Goal: Book appointment/travel/reservation

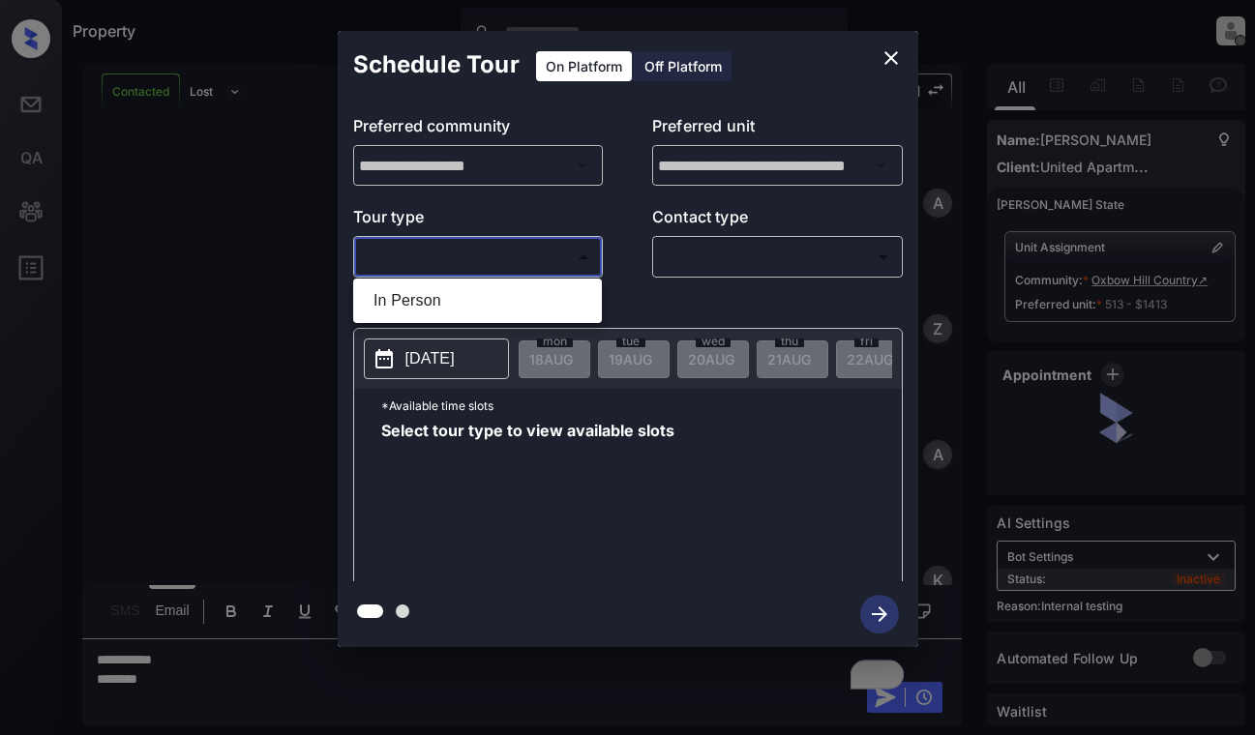
click at [518, 262] on body "Property Dominic Ceralde Offline Set yourself online Set yourself on break Prof…" at bounding box center [627, 367] width 1255 height 735
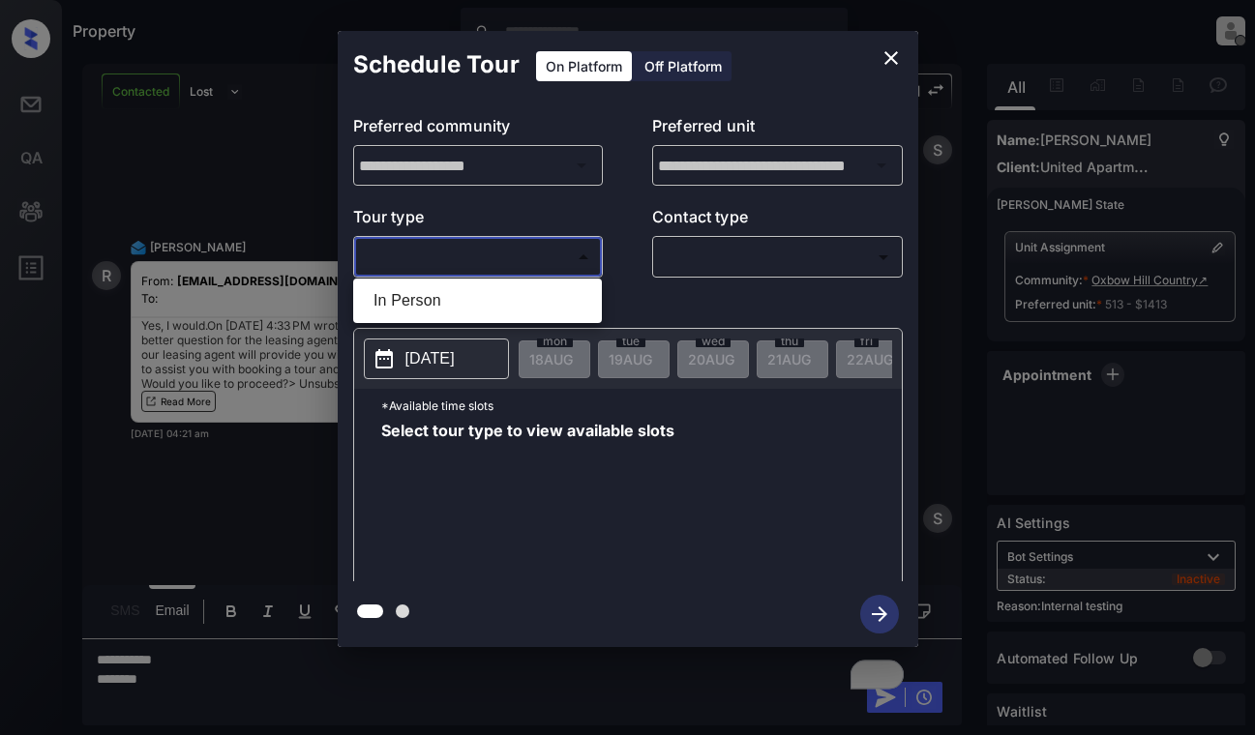
click at [518, 315] on li "In Person" at bounding box center [477, 300] width 239 height 35
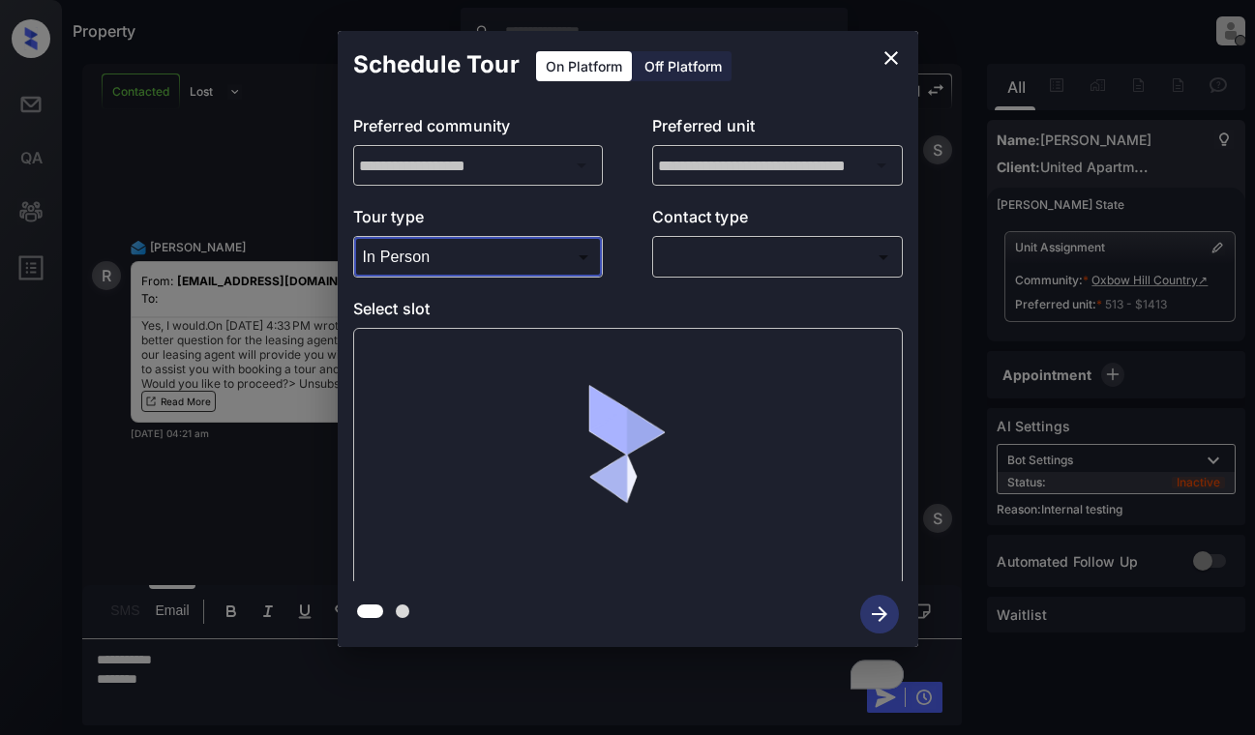
type input "********"
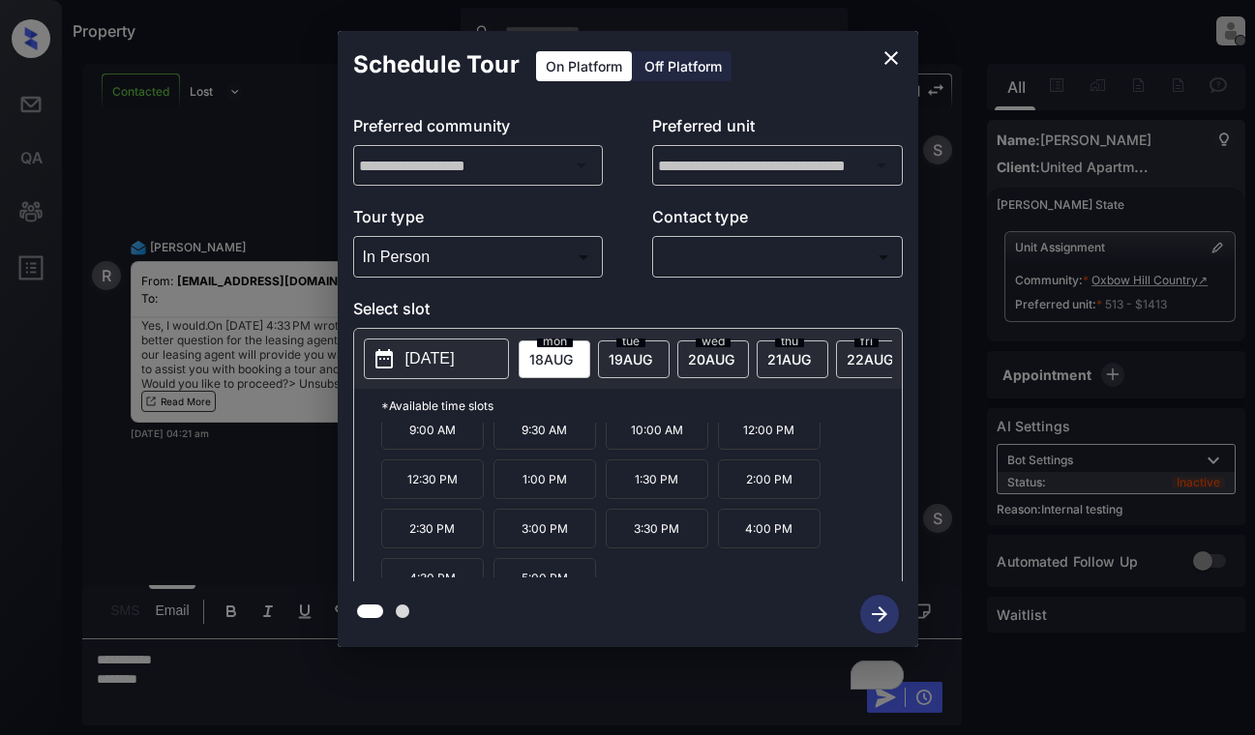
scroll to position [33, 0]
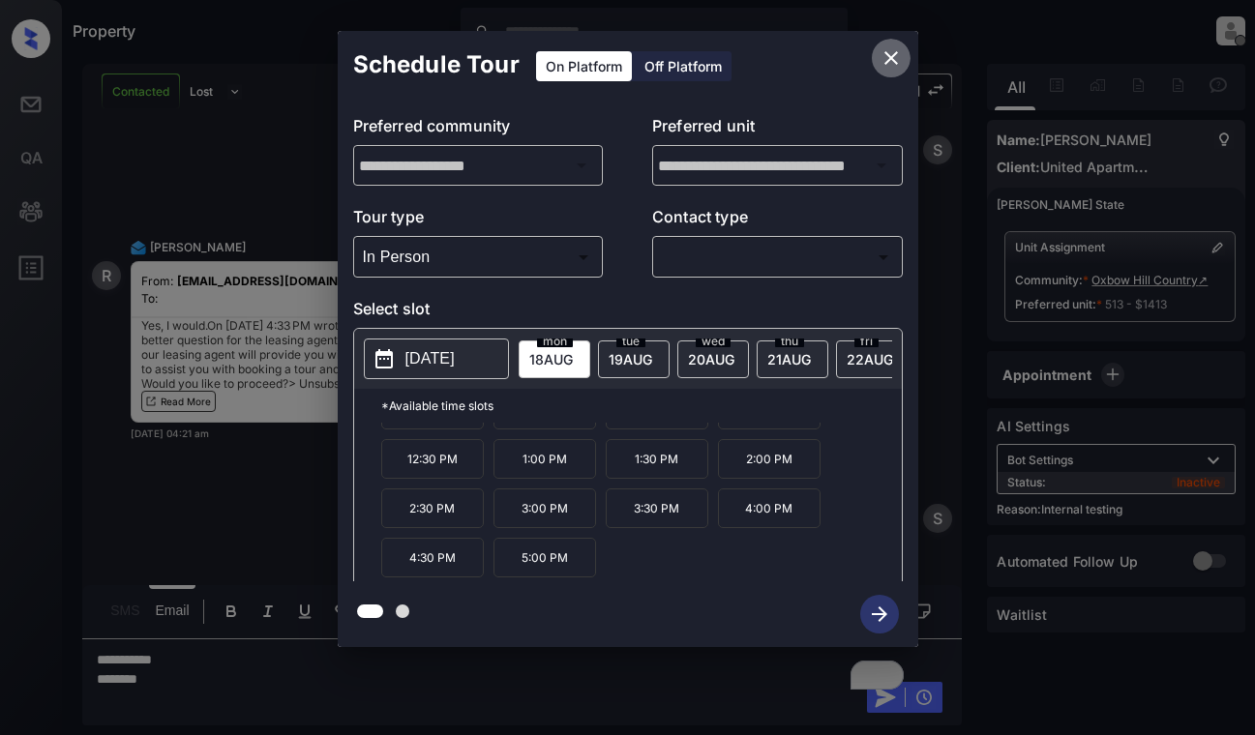
click at [882, 62] on icon "close" at bounding box center [890, 57] width 23 height 23
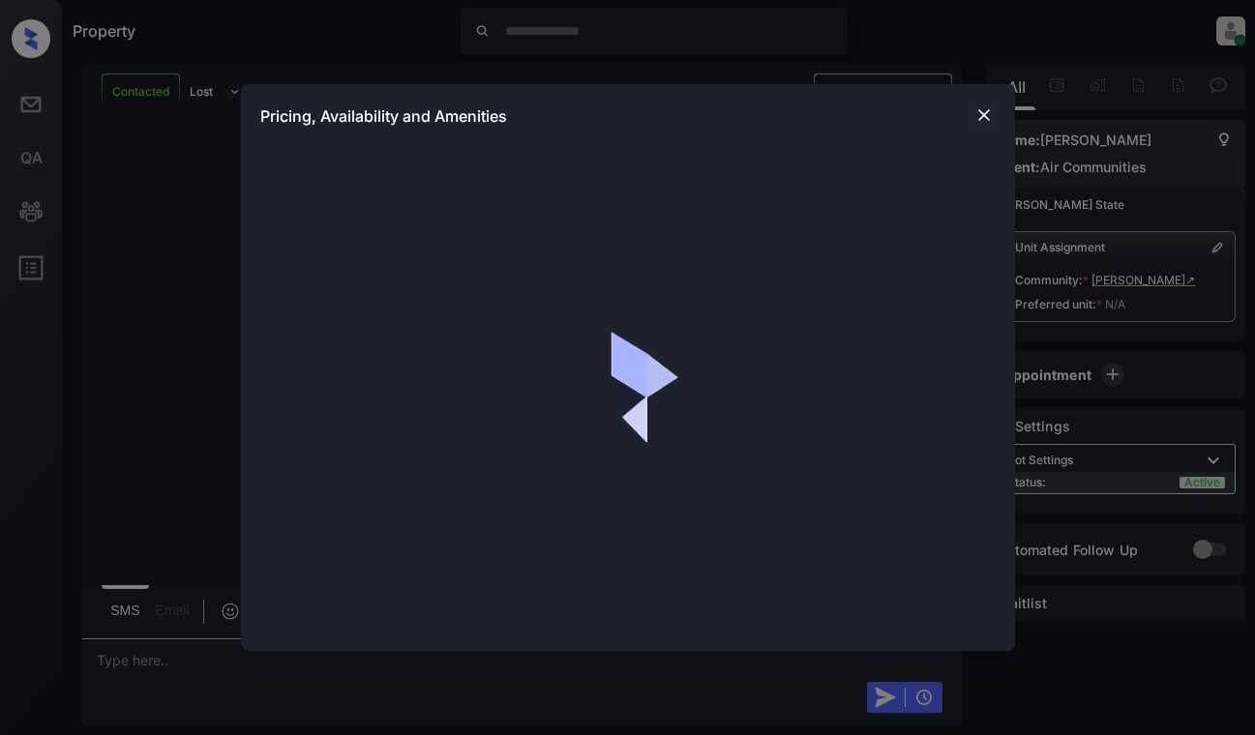
scroll to position [1252, 0]
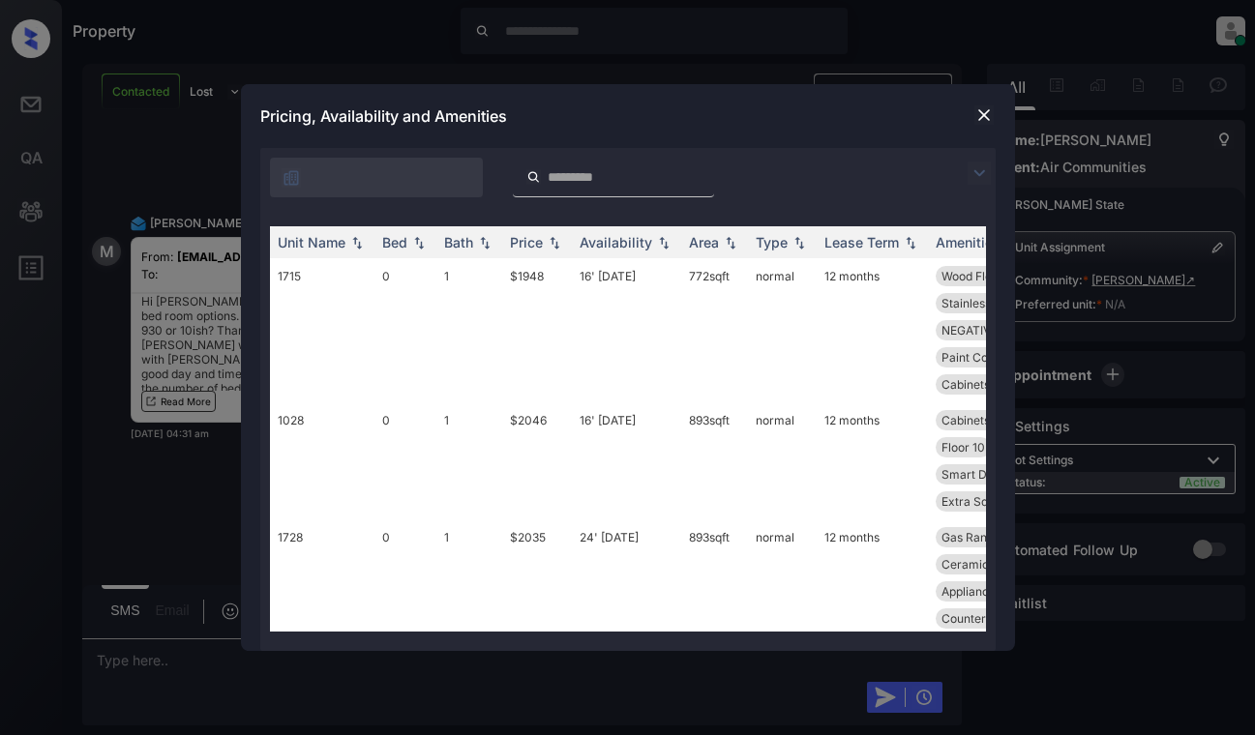
click at [981, 166] on img at bounding box center [978, 173] width 23 height 23
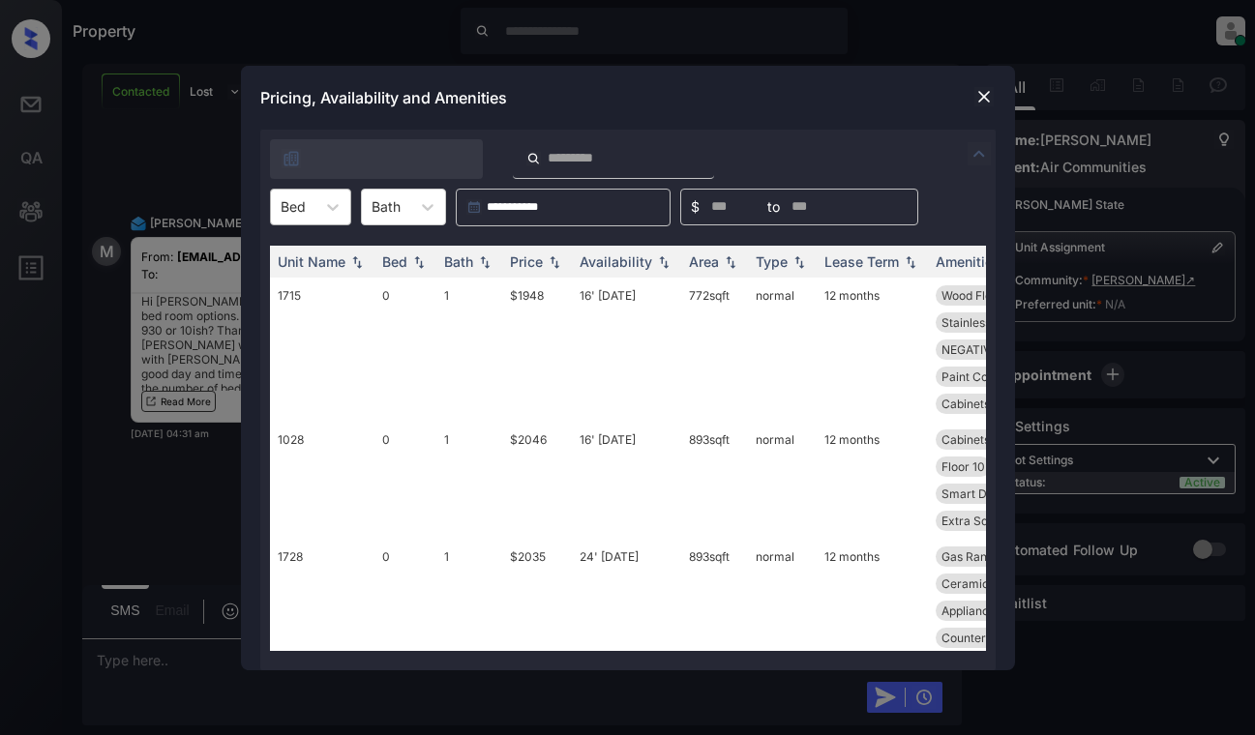
click at [302, 205] on div at bounding box center [293, 206] width 25 height 20
click at [300, 248] on div "0" at bounding box center [310, 254] width 81 height 35
click at [528, 260] on div "Price" at bounding box center [526, 261] width 33 height 16
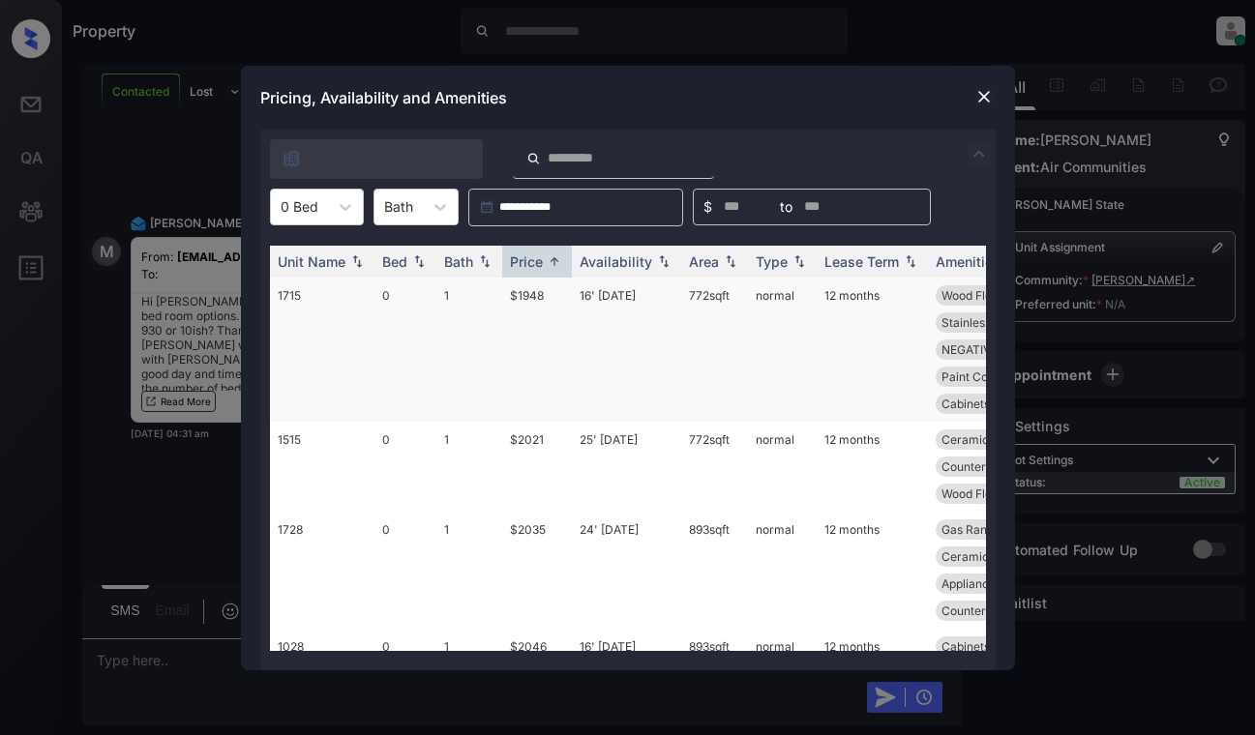
click at [544, 297] on td "$1948" at bounding box center [537, 350] width 70 height 144
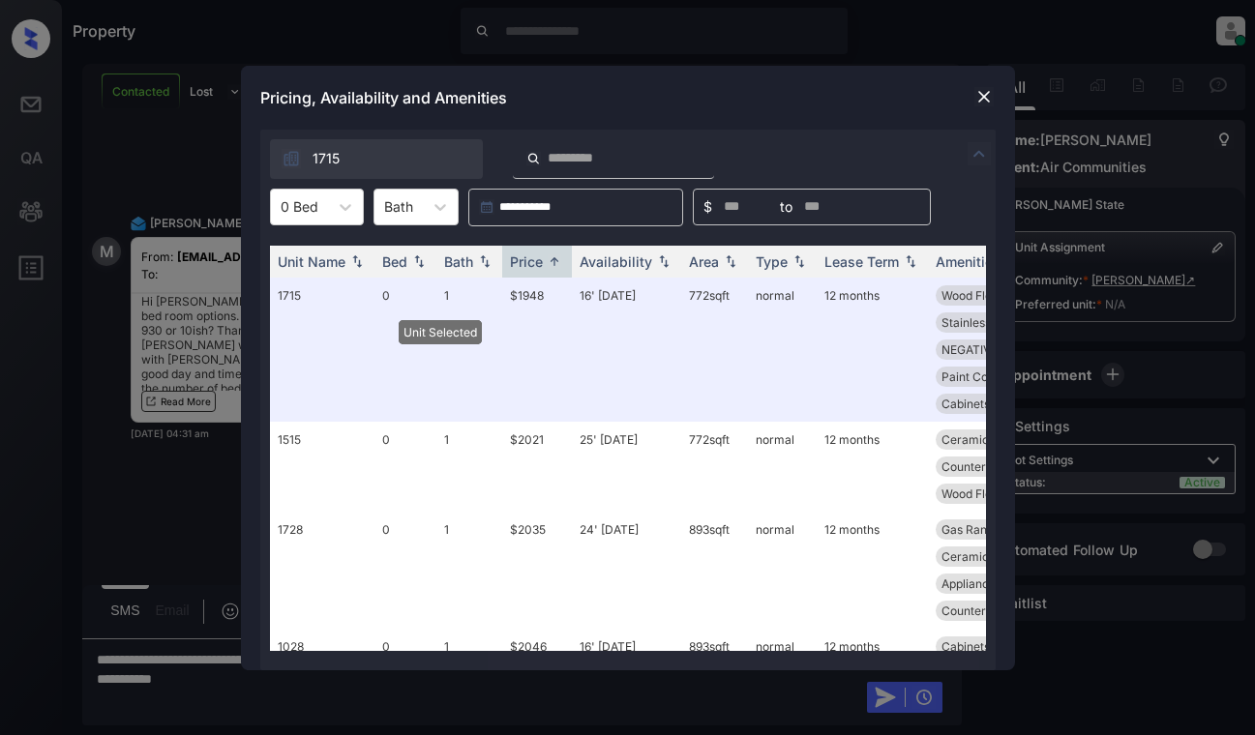
click at [990, 93] on img at bounding box center [983, 96] width 19 height 19
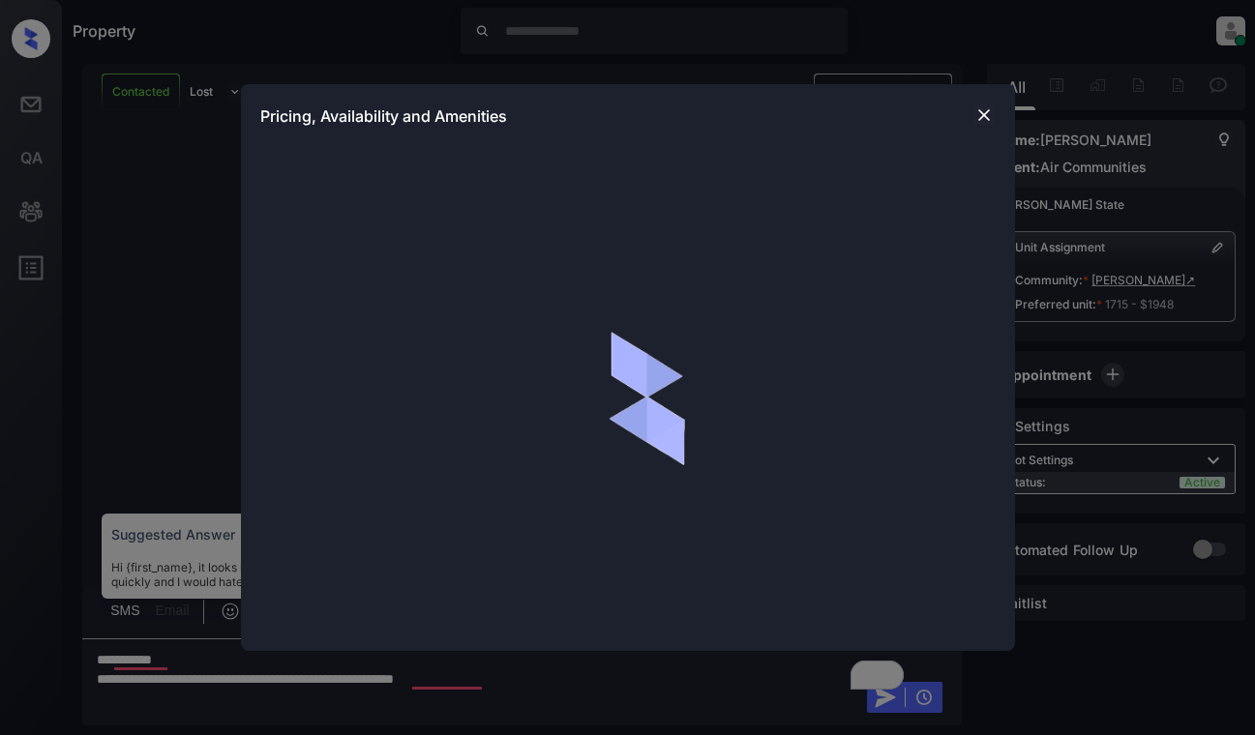
scroll to position [1629, 0]
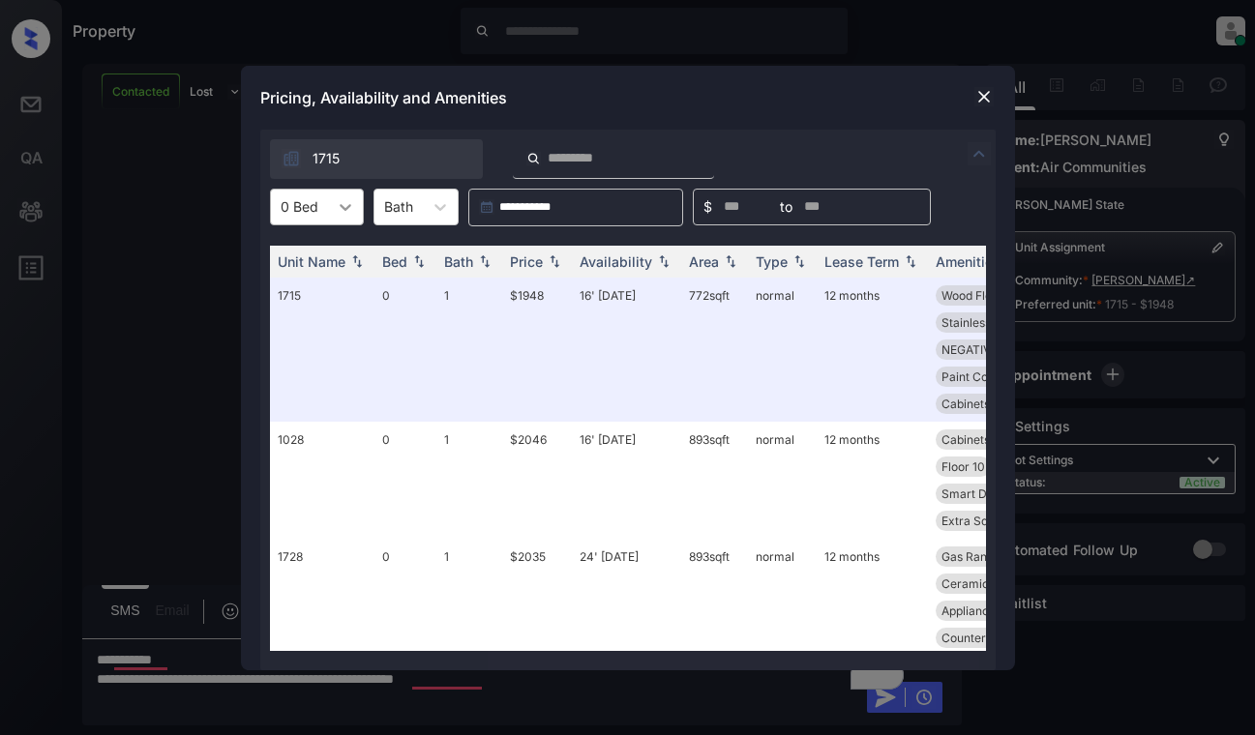
click at [345, 208] on icon at bounding box center [346, 207] width 12 height 7
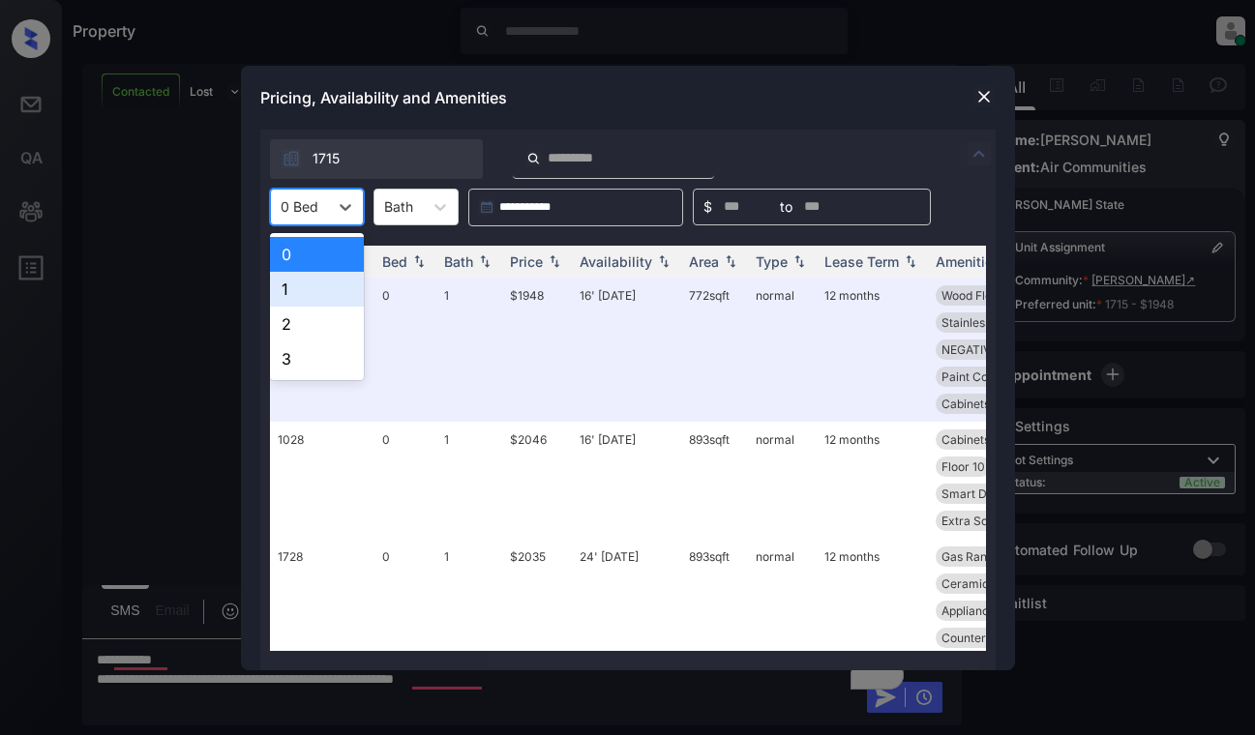
click at [316, 292] on div "1" at bounding box center [317, 289] width 94 height 35
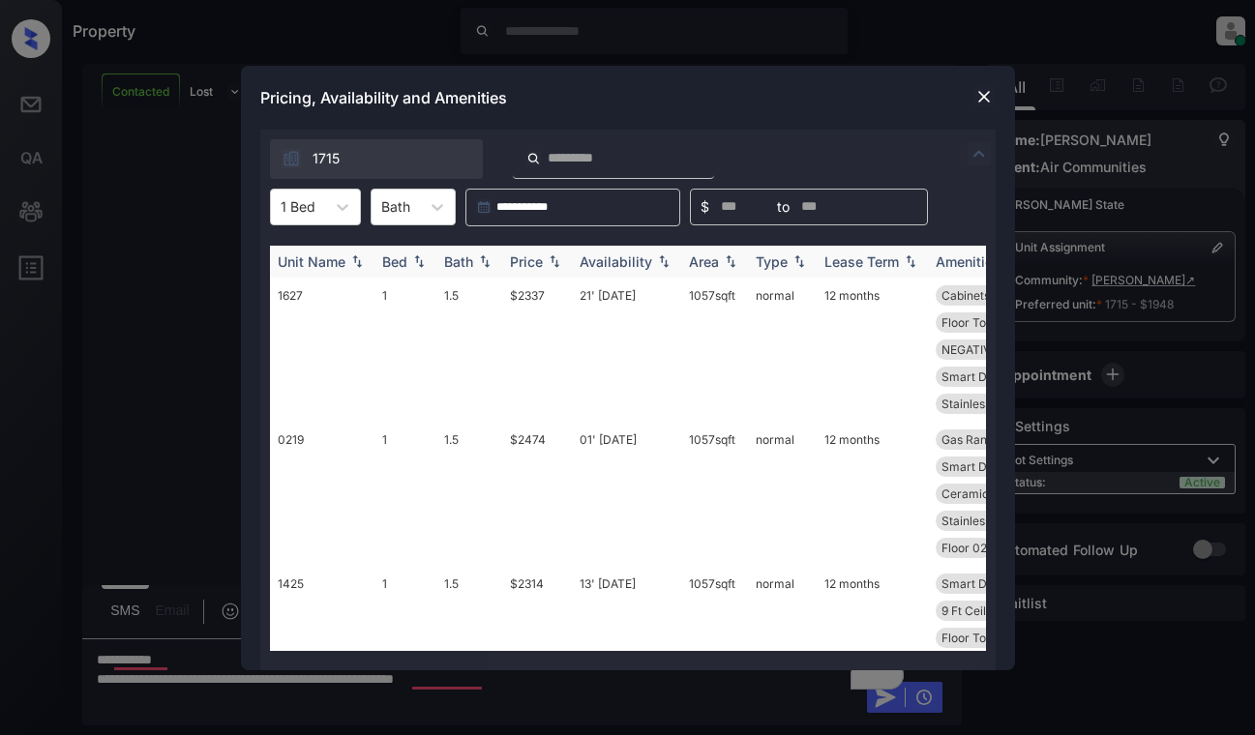
click at [525, 264] on div "Price" at bounding box center [526, 261] width 33 height 16
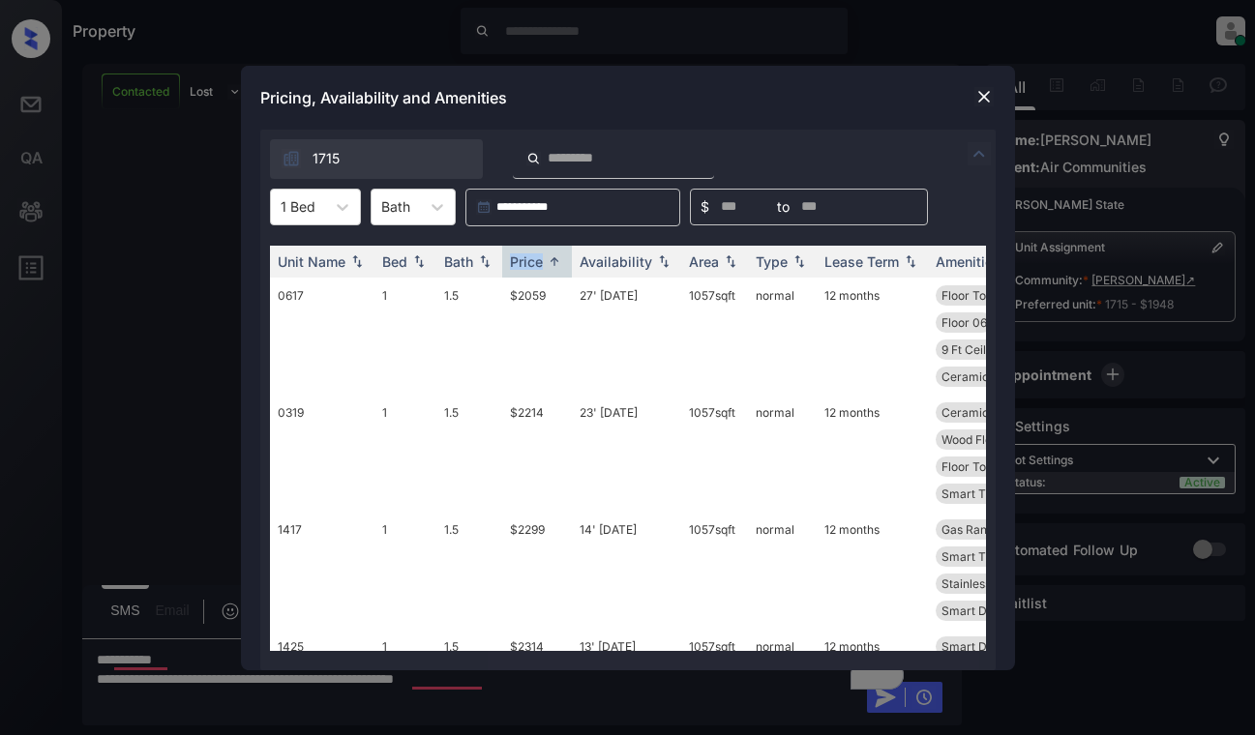
click at [977, 96] on img at bounding box center [983, 96] width 19 height 19
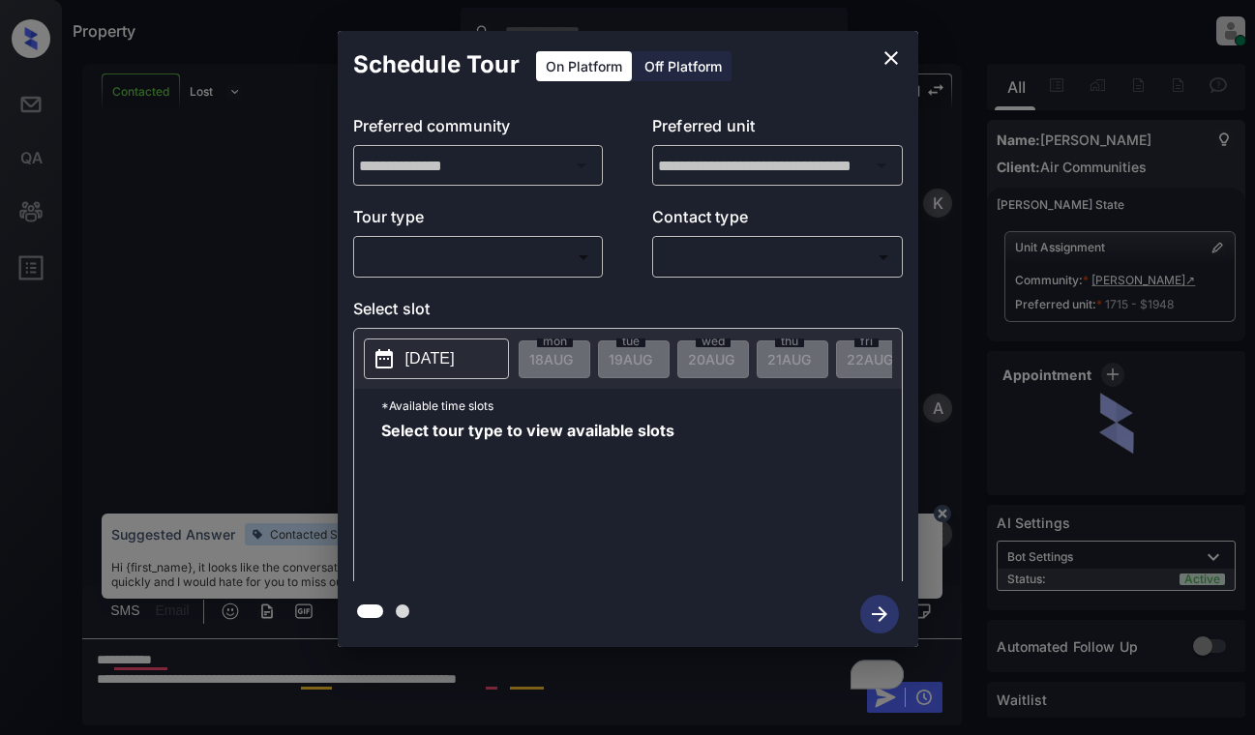
scroll to position [1629, 0]
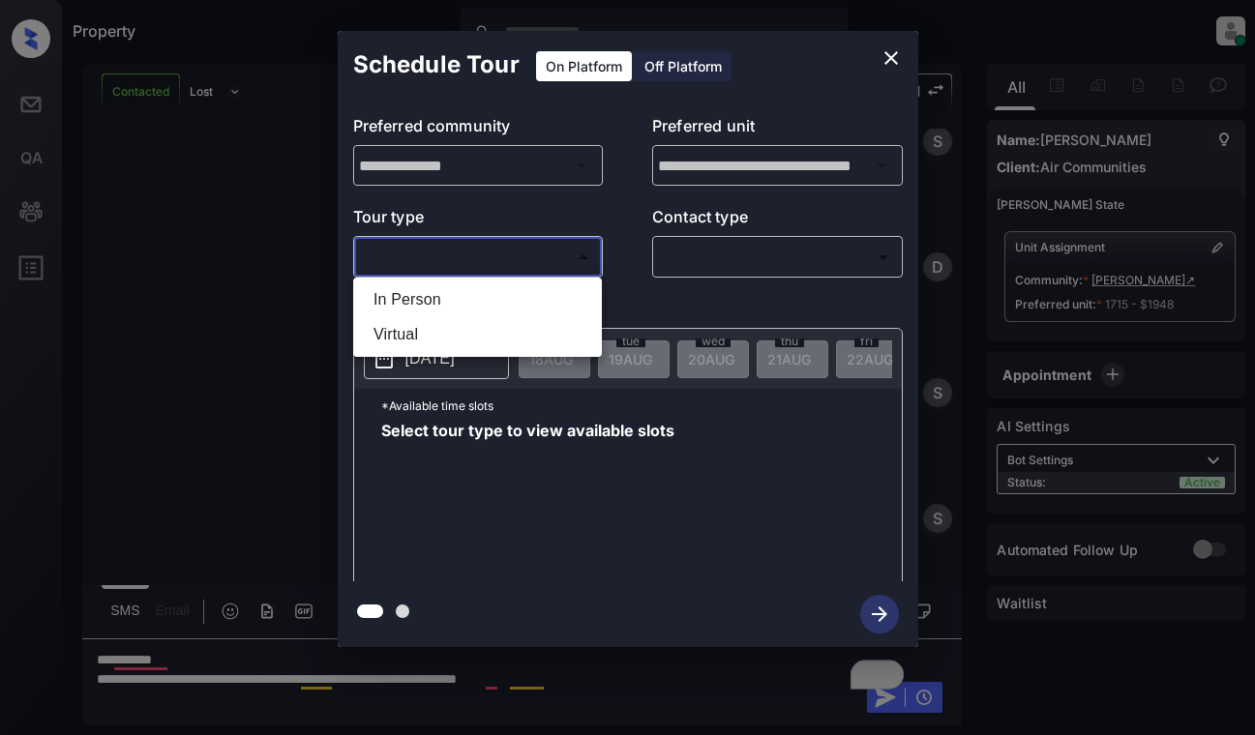
click at [483, 260] on body "Property Dominic Ceralde Online Set yourself offline Set yourself on break Prof…" at bounding box center [627, 367] width 1255 height 735
click at [486, 297] on li "In Person" at bounding box center [477, 299] width 239 height 35
type input "********"
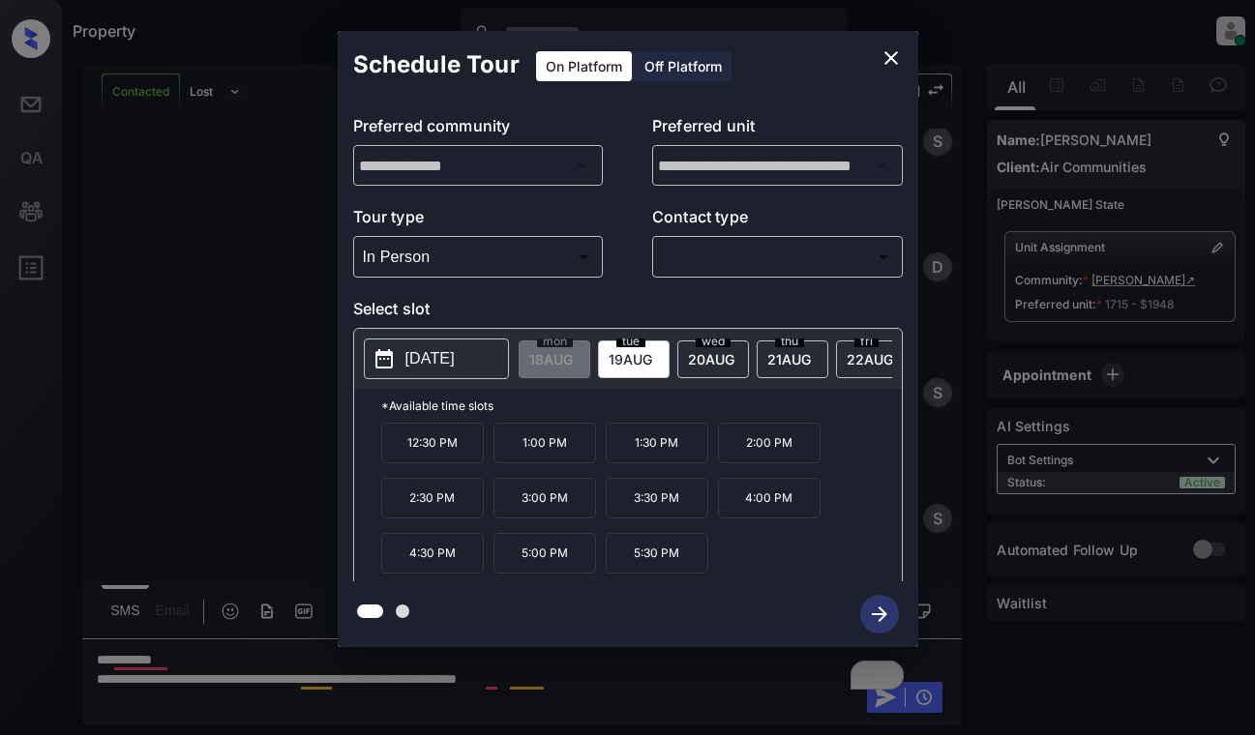
click at [517, 295] on div "**********" at bounding box center [628, 340] width 580 height 483
click at [455, 349] on p "2025-08-19" at bounding box center [429, 358] width 49 height 23
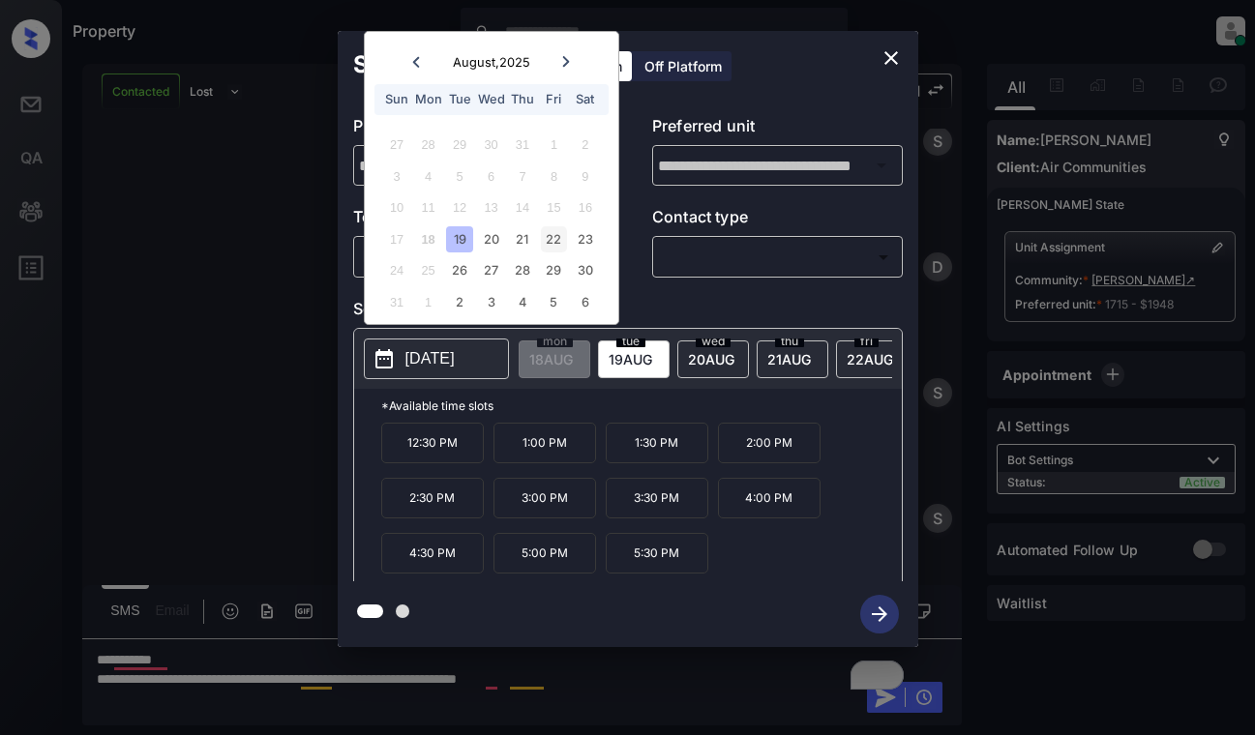
click at [553, 232] on div "22" at bounding box center [554, 239] width 26 height 26
click at [887, 49] on icon "close" at bounding box center [890, 57] width 23 height 23
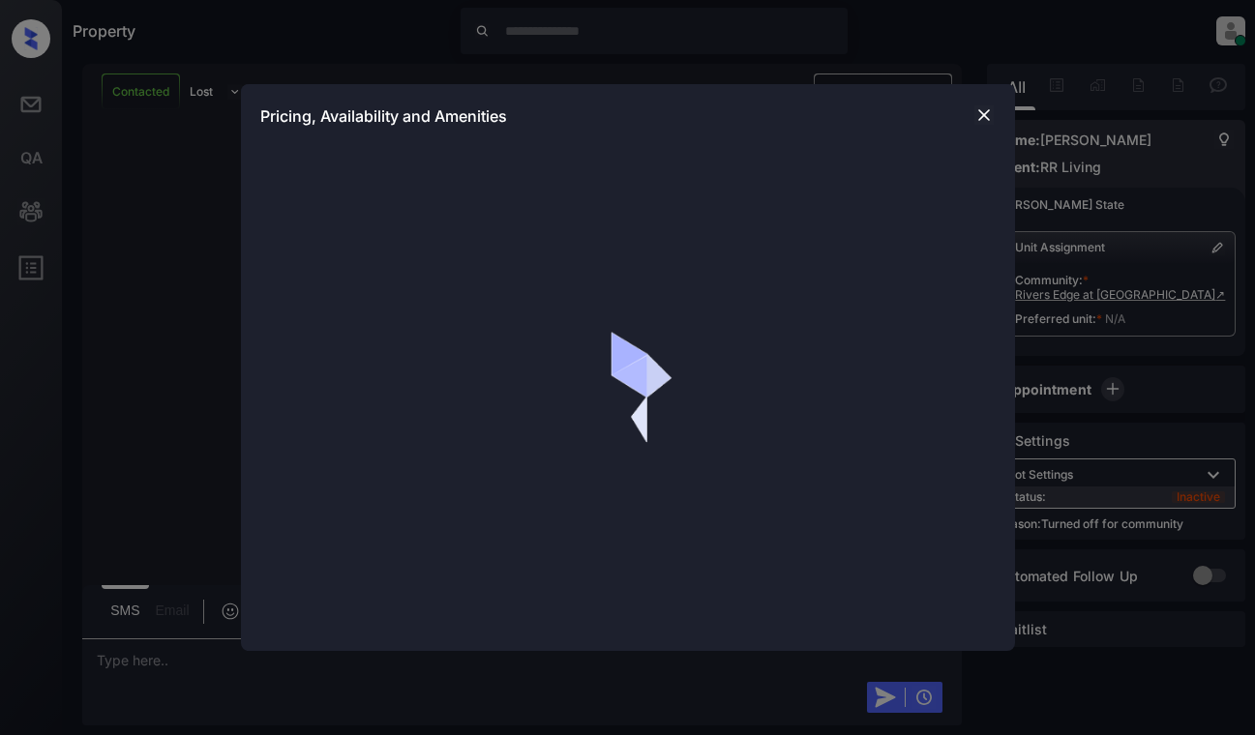
scroll to position [1227, 0]
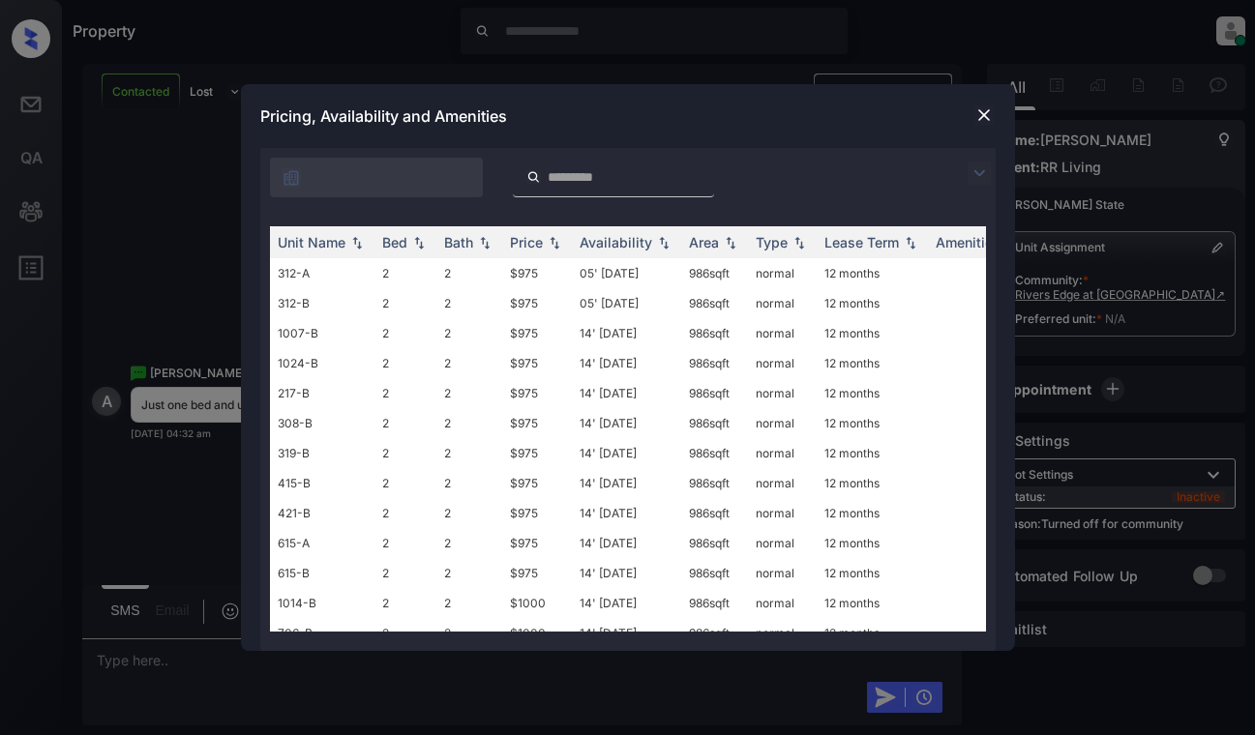
click at [985, 170] on img at bounding box center [978, 173] width 23 height 23
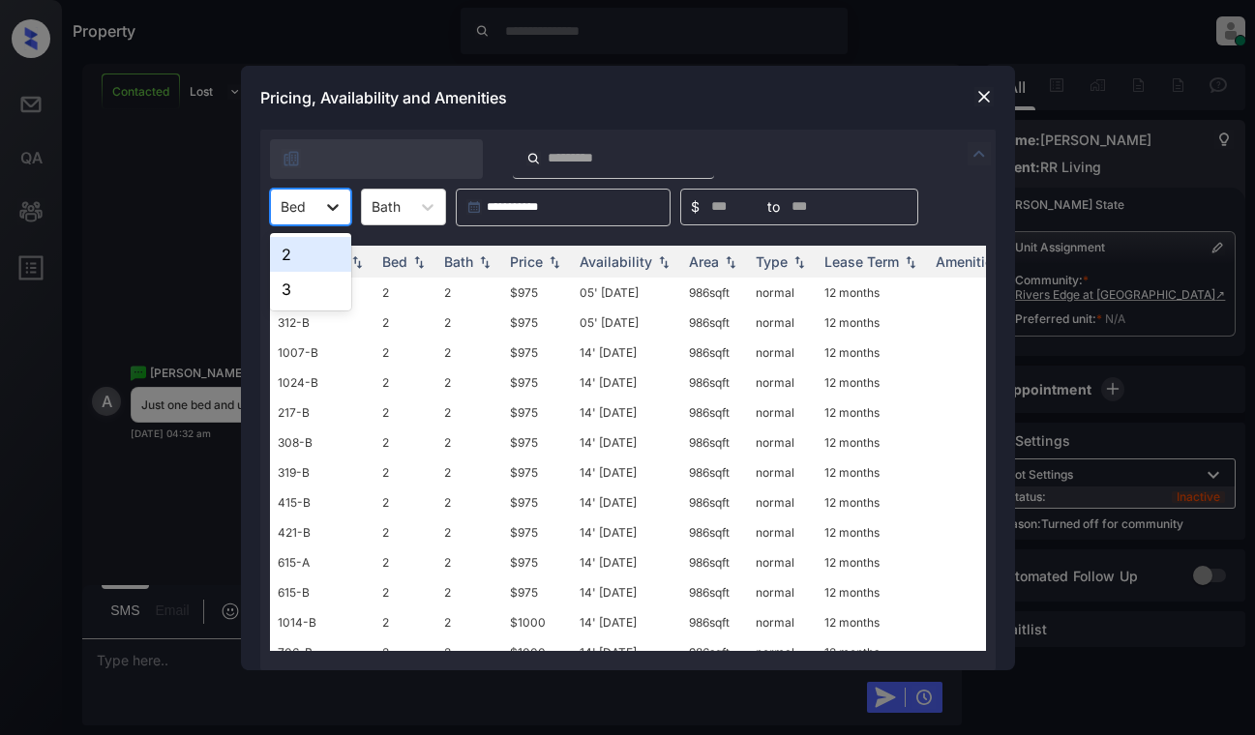
click at [319, 214] on div at bounding box center [332, 207] width 35 height 35
click at [313, 255] on div "2" at bounding box center [310, 254] width 81 height 35
click at [531, 272] on th "Price" at bounding box center [537, 262] width 70 height 32
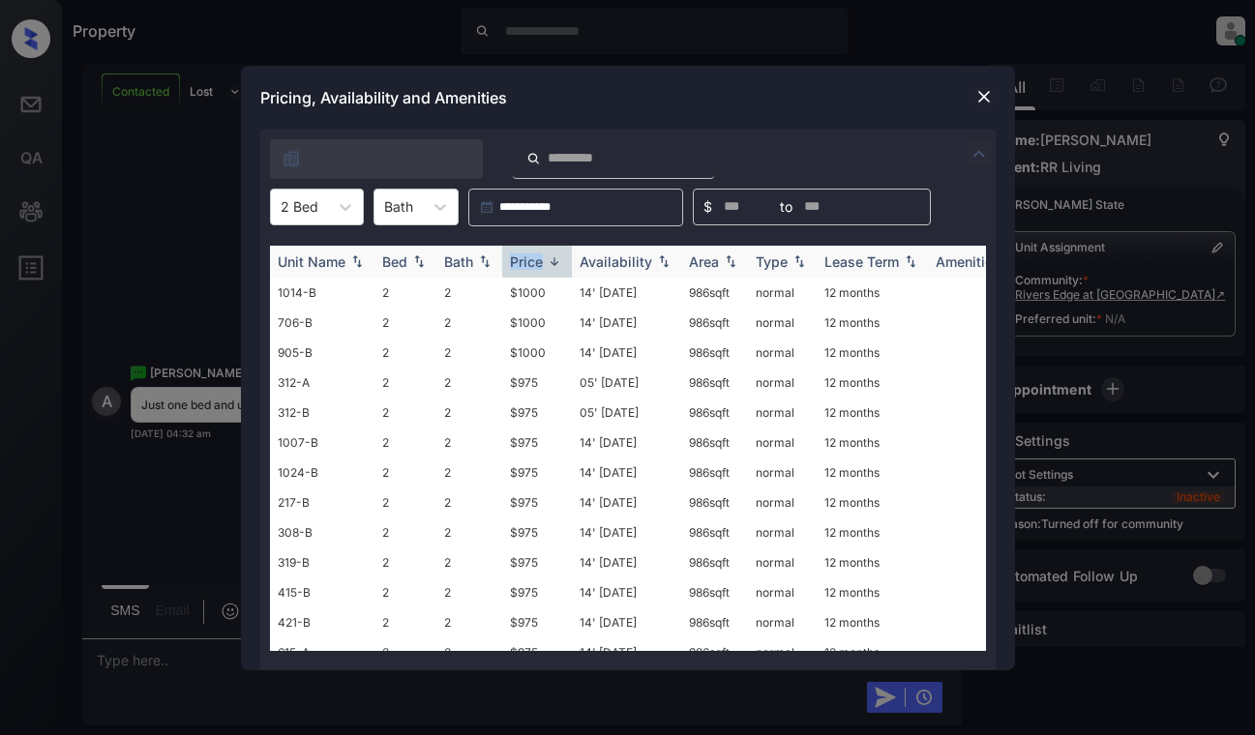
click at [531, 272] on th "Price" at bounding box center [537, 262] width 70 height 32
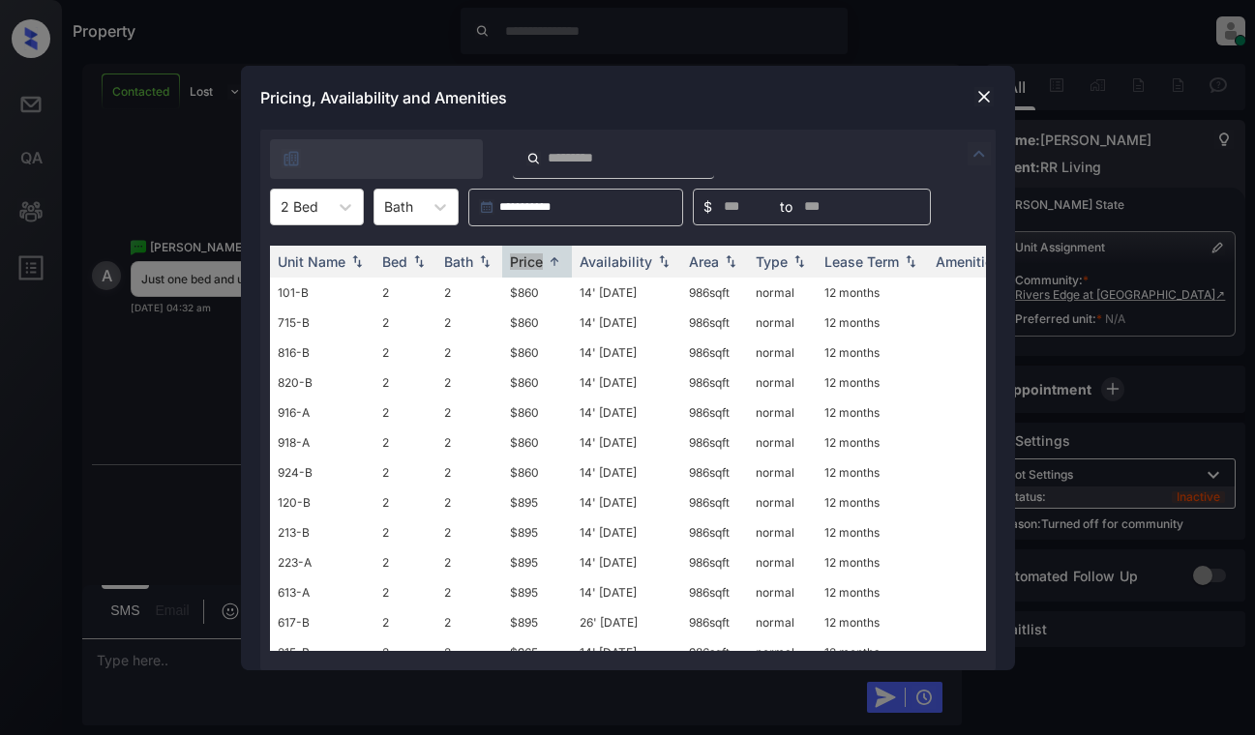
scroll to position [1353, 0]
click at [987, 94] on img at bounding box center [983, 96] width 19 height 19
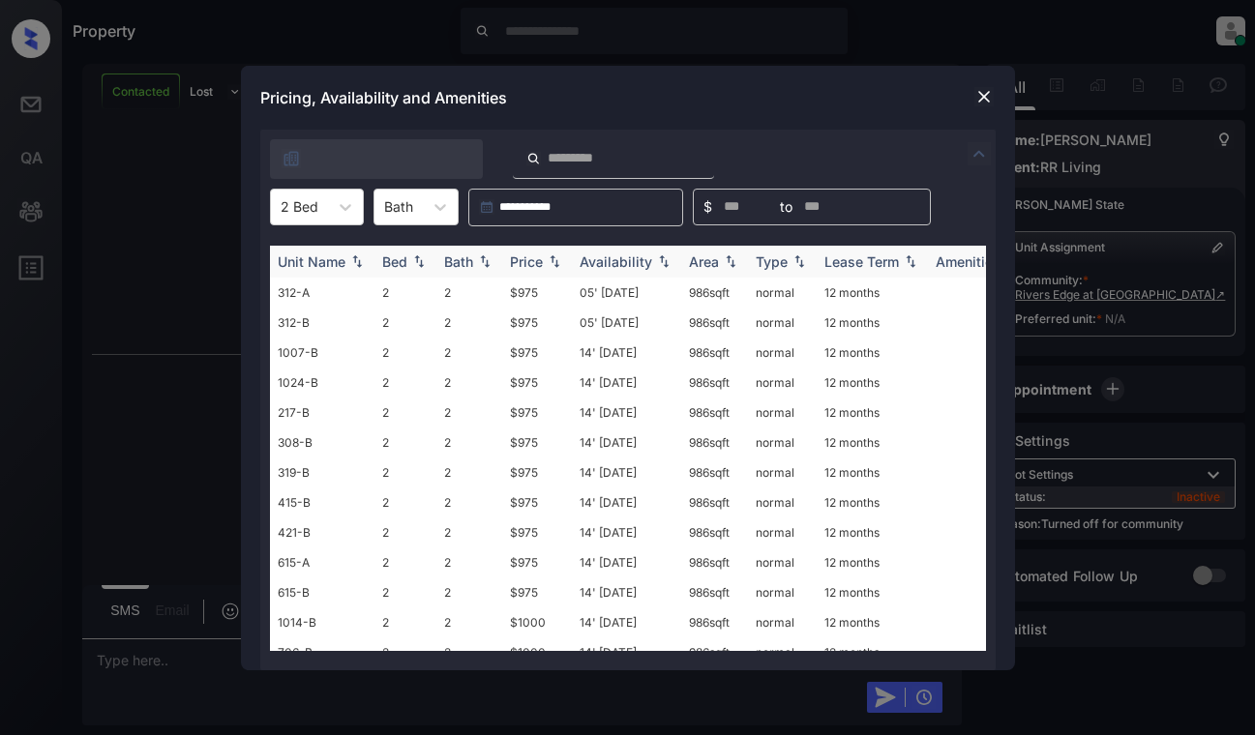
click at [555, 262] on img at bounding box center [554, 261] width 19 height 14
click at [551, 289] on td "$860" at bounding box center [537, 293] width 70 height 30
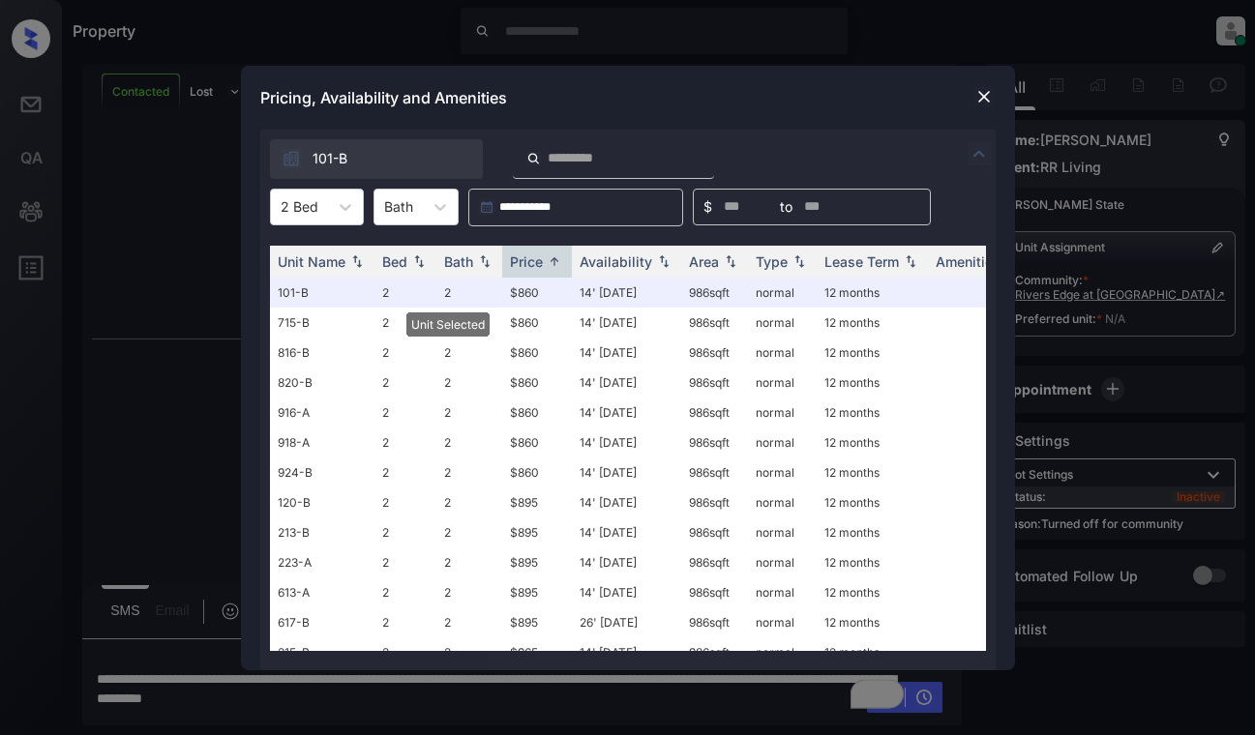
click at [986, 101] on img at bounding box center [983, 96] width 19 height 19
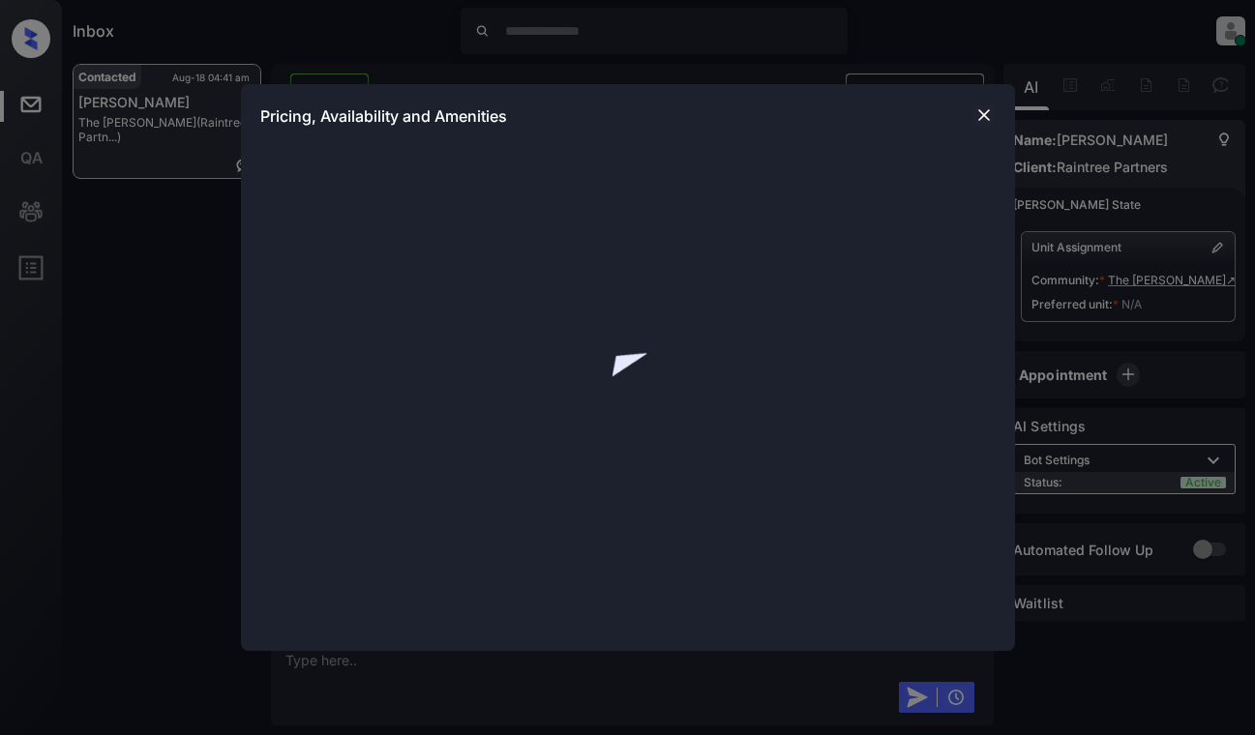
scroll to position [2537, 0]
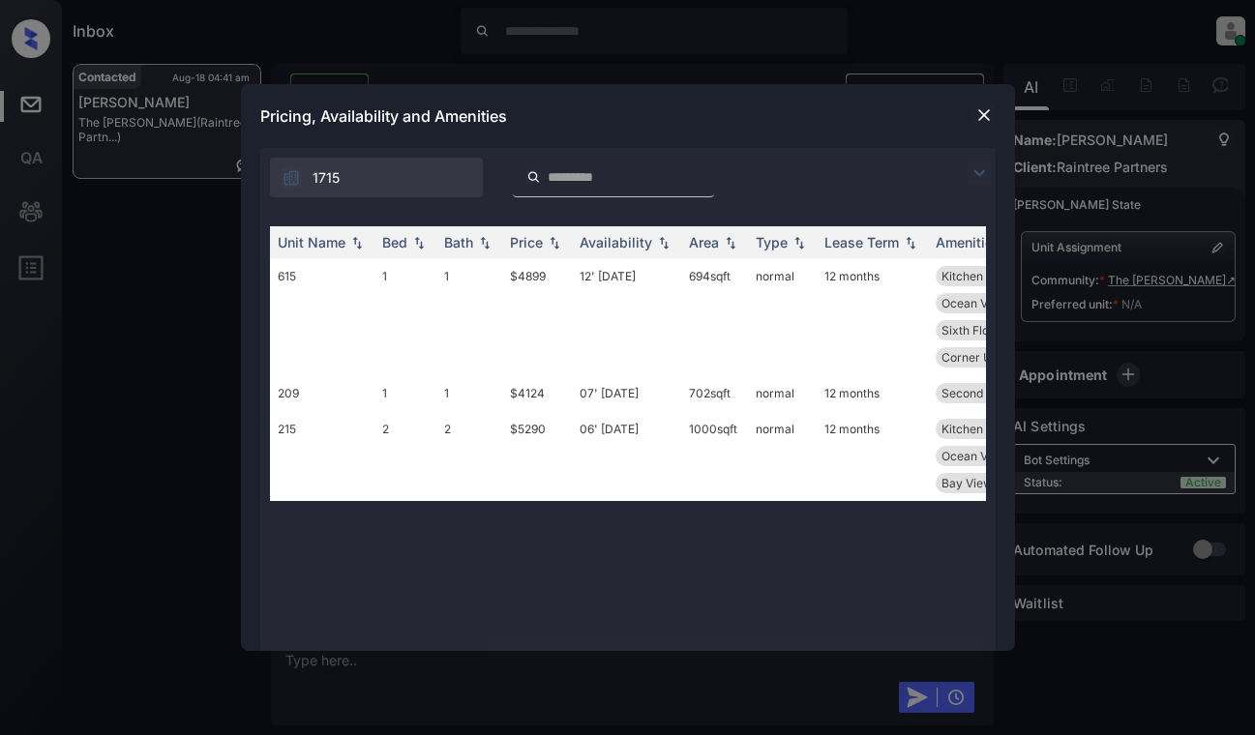
click at [984, 112] on img at bounding box center [983, 114] width 19 height 19
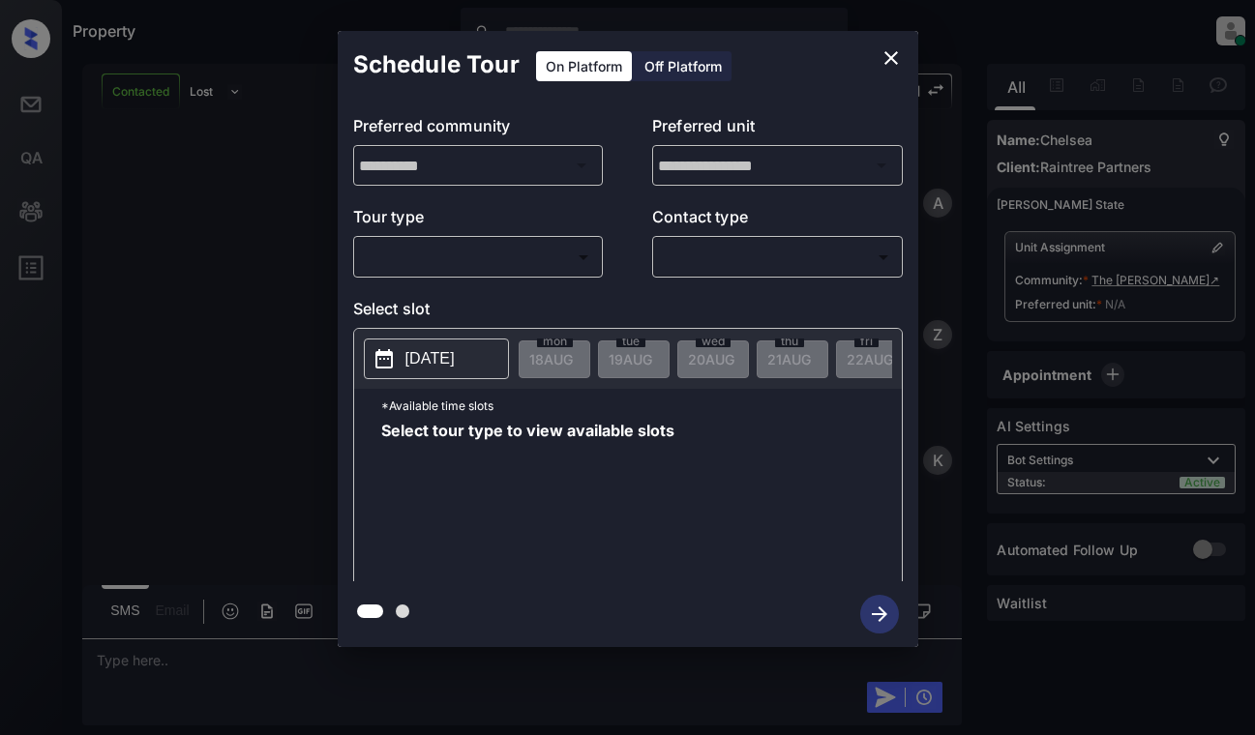
scroll to position [3632, 0]
click at [509, 259] on body "Property [PERSON_NAME] Online Set yourself offline Set yourself on break Profil…" at bounding box center [627, 367] width 1255 height 735
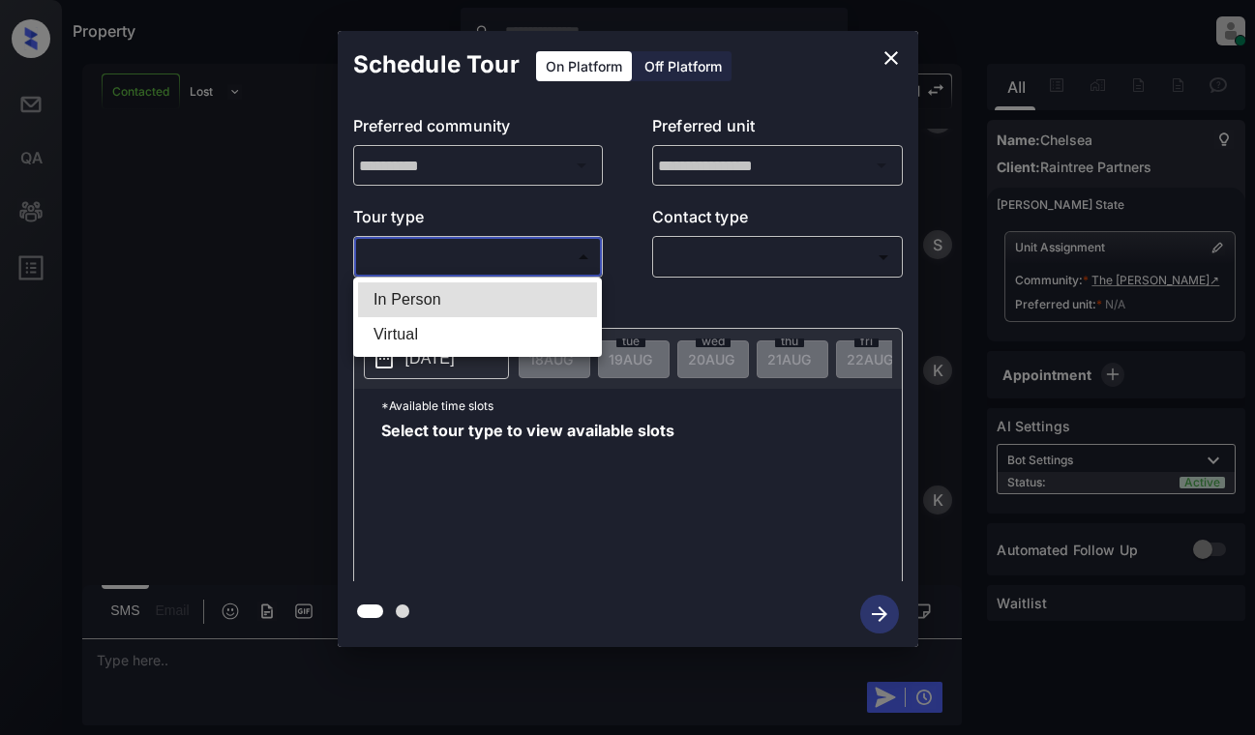
click at [509, 299] on li "In Person" at bounding box center [477, 299] width 239 height 35
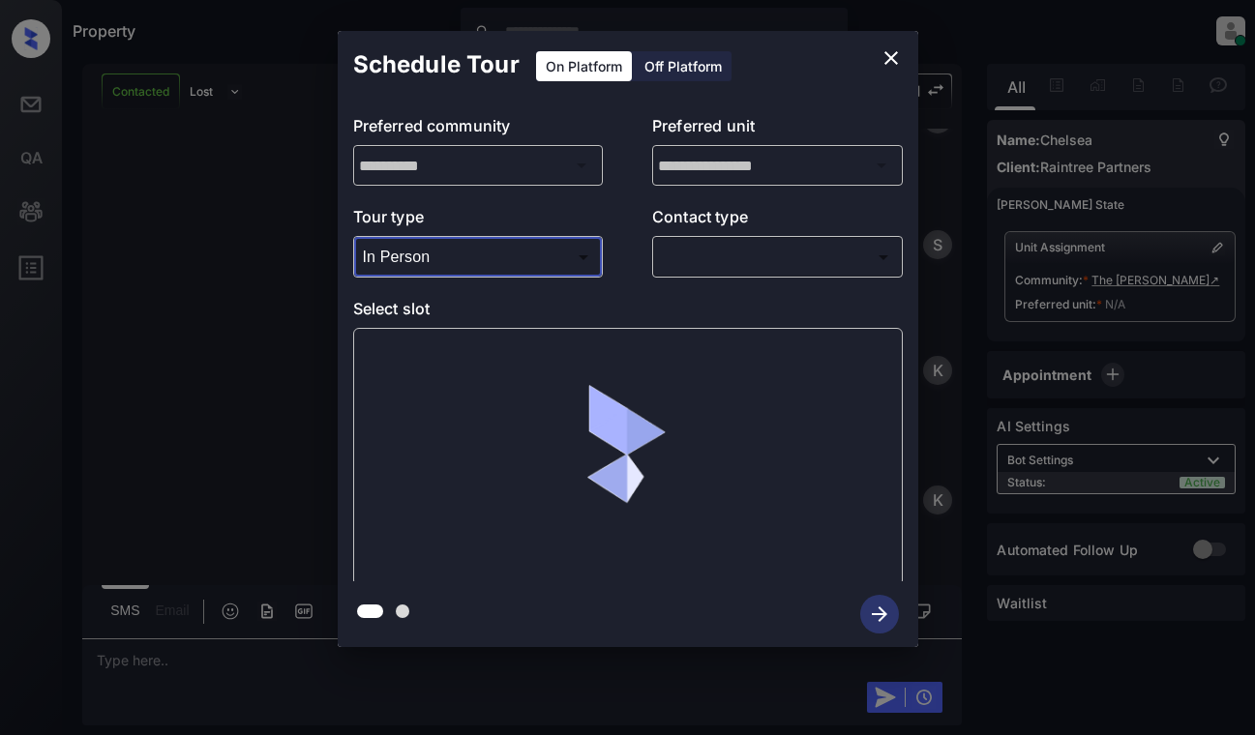
click at [539, 257] on body "Property Dominic Ceralde Online Set yourself offline Set yourself on break Prof…" at bounding box center [627, 367] width 1255 height 735
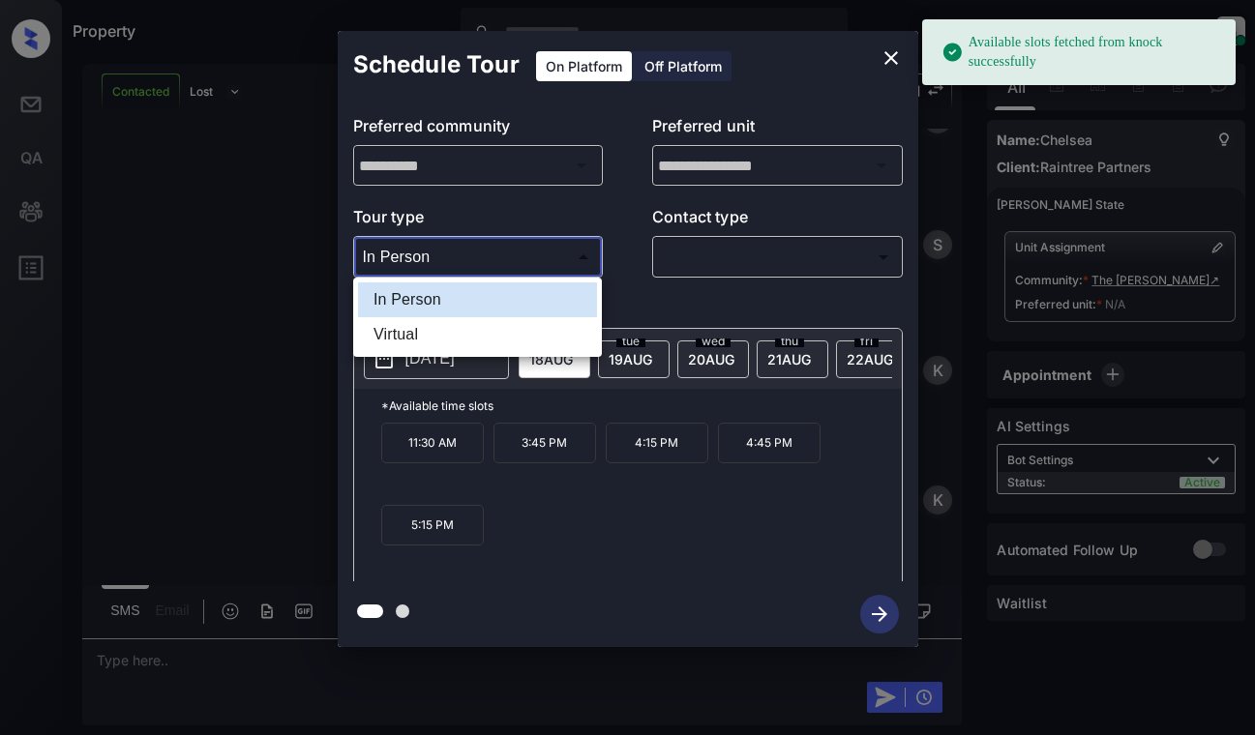
click at [489, 335] on li "Virtual" at bounding box center [477, 334] width 239 height 35
type input "*******"
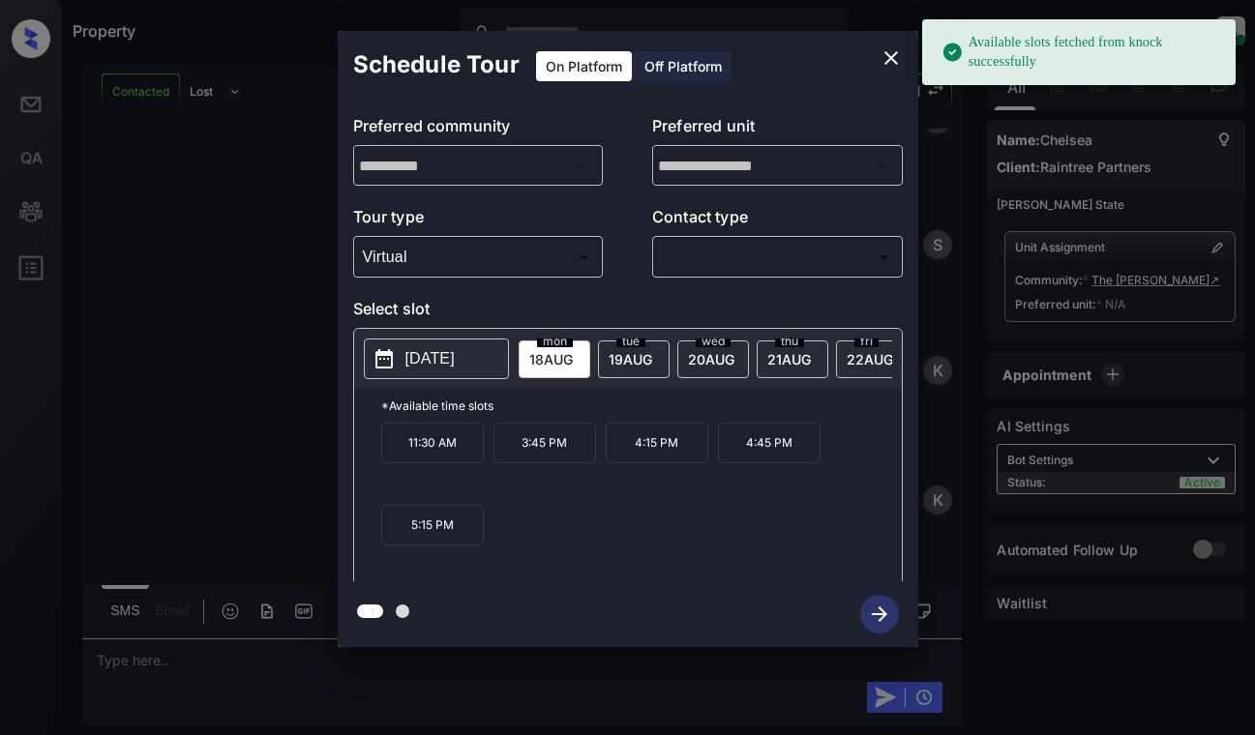
click at [484, 294] on div "**********" at bounding box center [628, 340] width 580 height 483
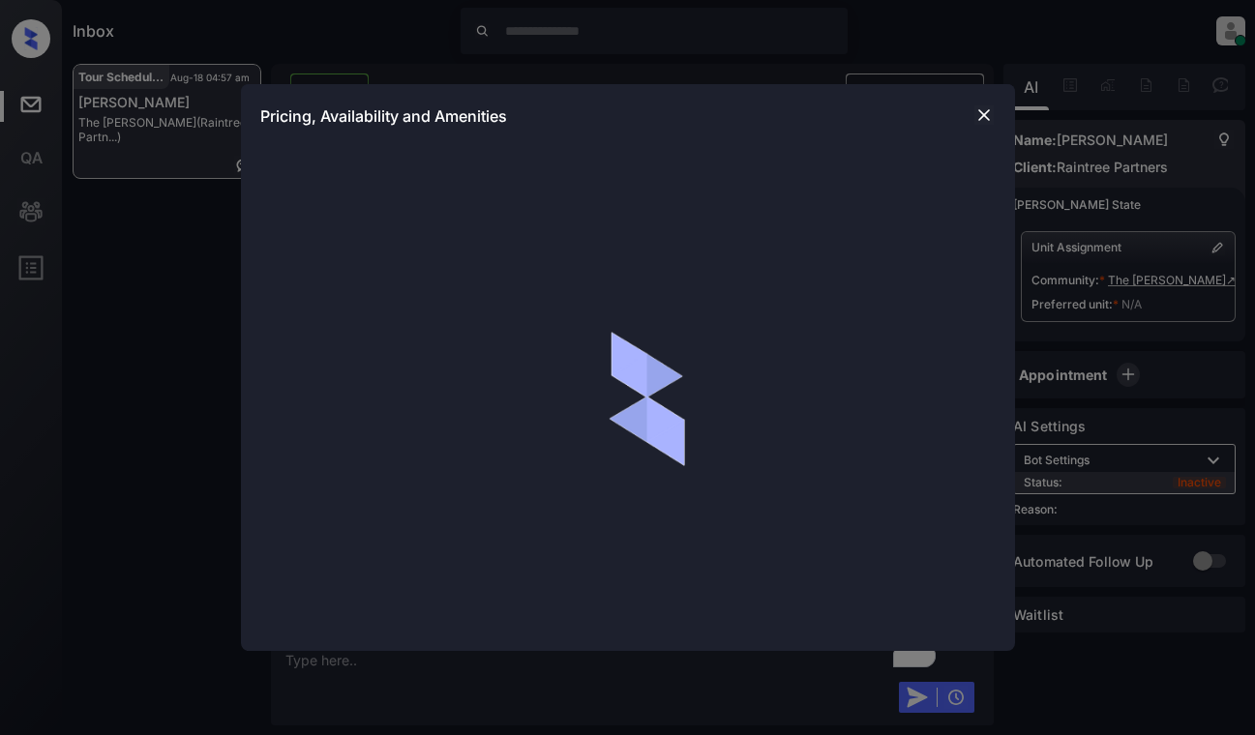
scroll to position [771, 0]
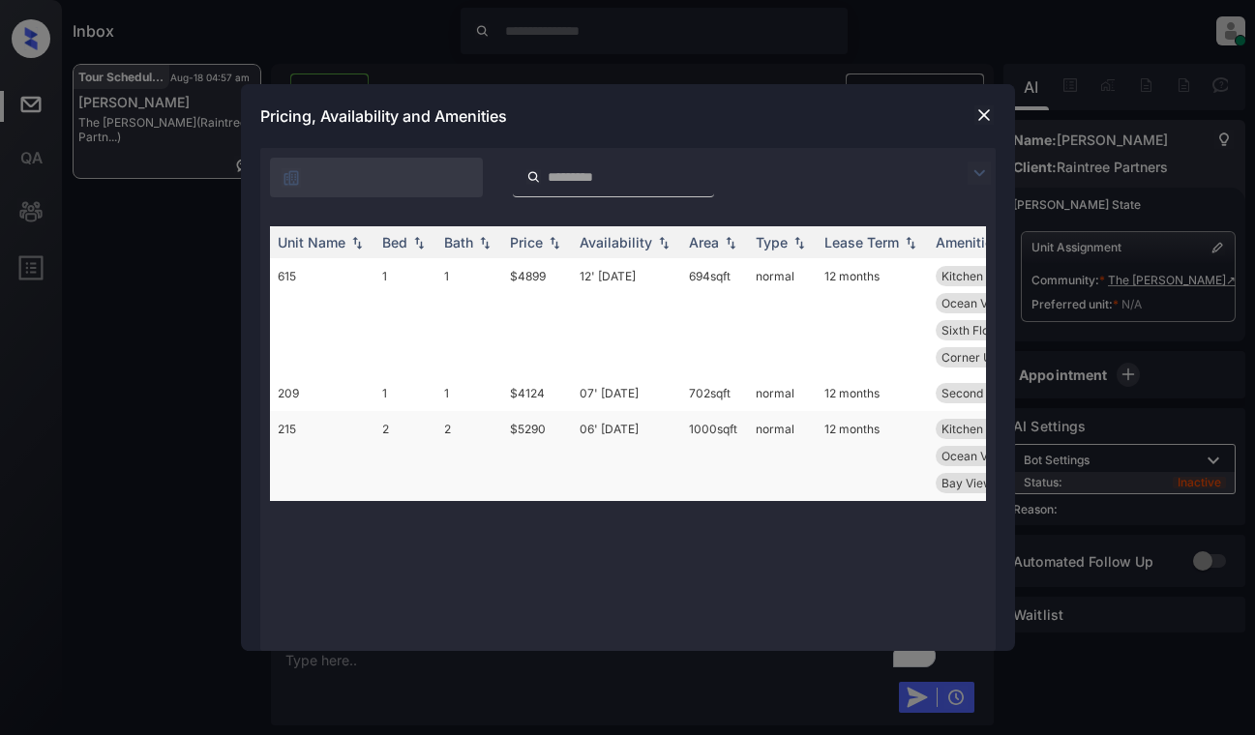
click at [552, 421] on td "$5290" at bounding box center [537, 456] width 70 height 90
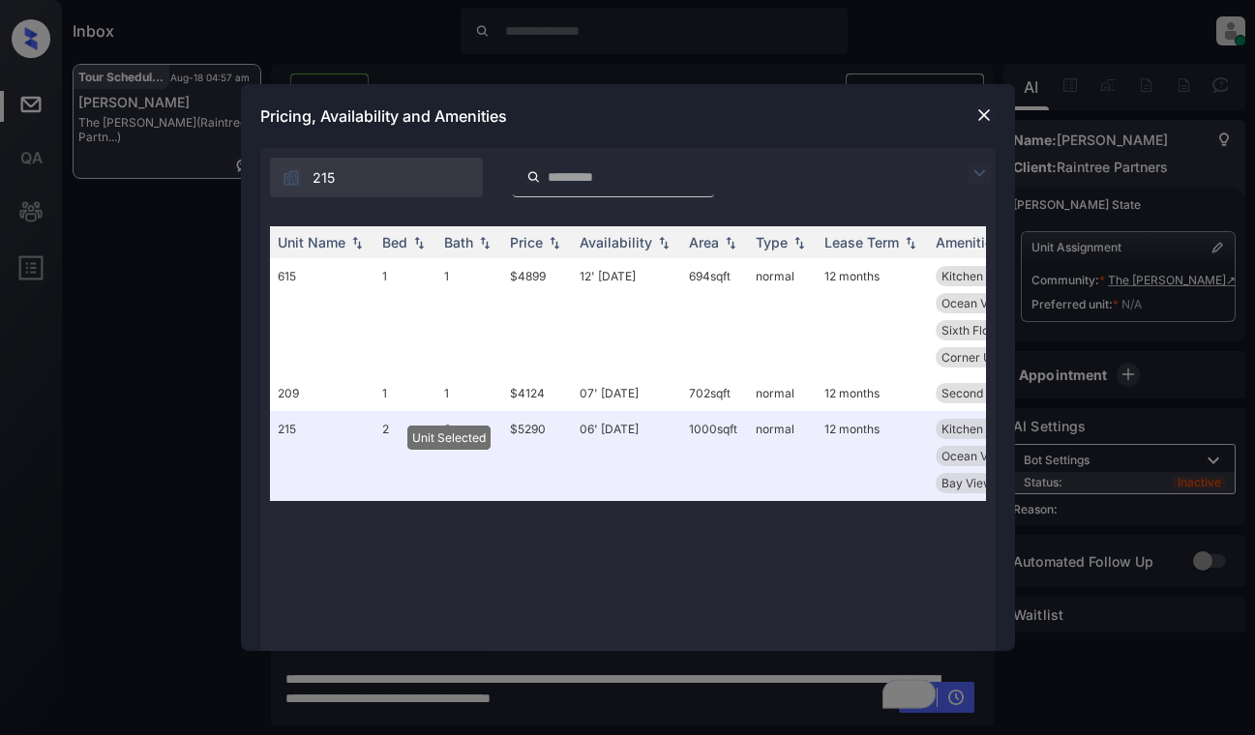
click at [976, 120] on img at bounding box center [983, 114] width 19 height 19
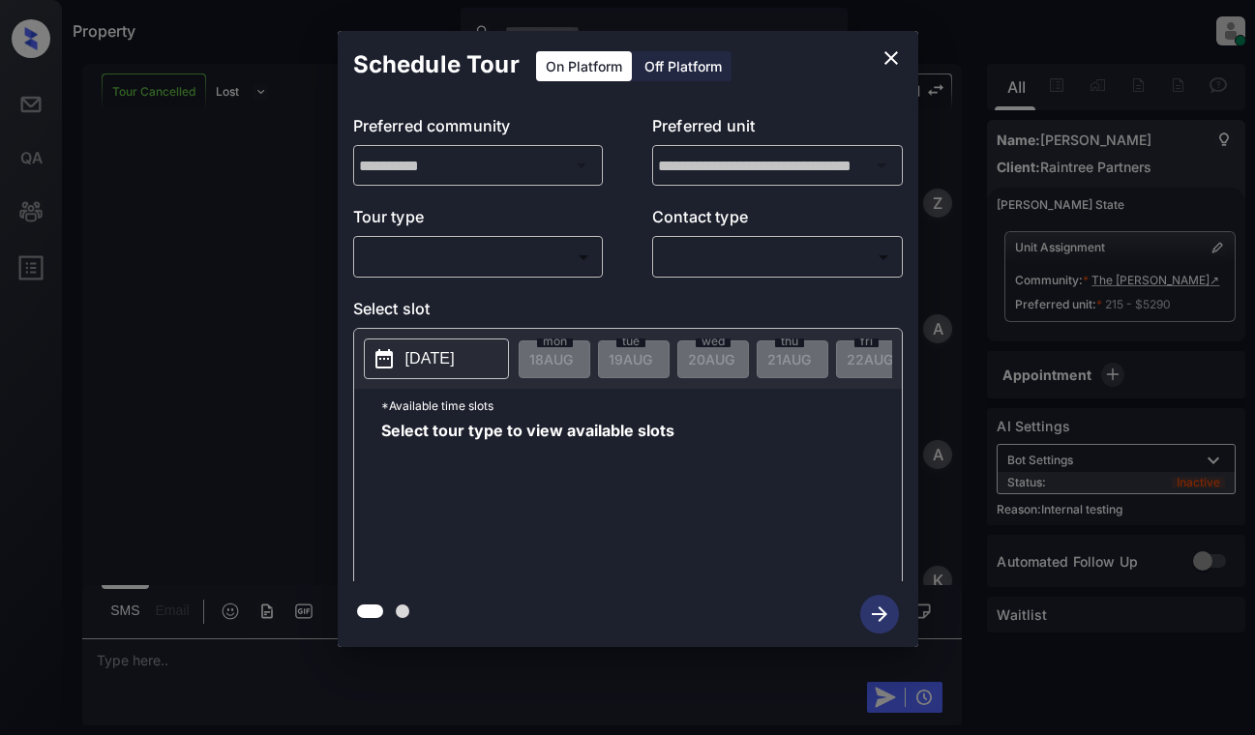
scroll to position [6340, 0]
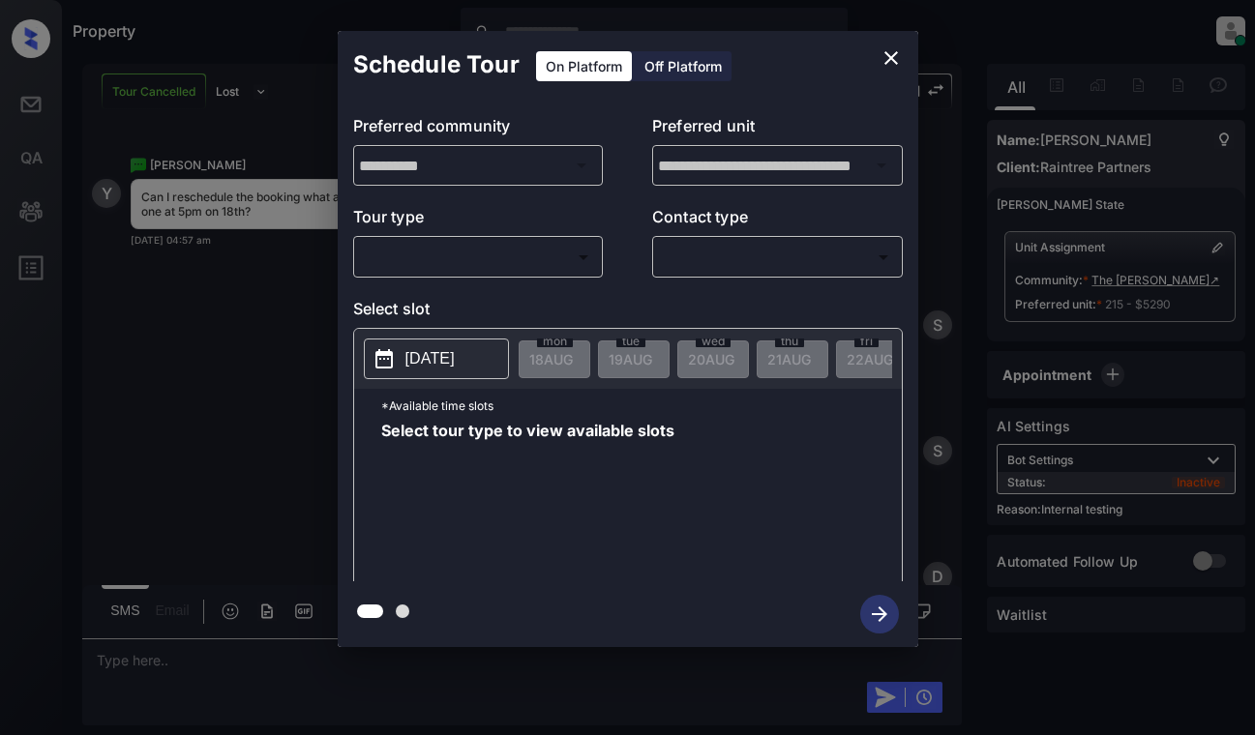
click at [578, 251] on body "Property [PERSON_NAME] Online Set yourself offline Set yourself on break Profil…" at bounding box center [627, 367] width 1255 height 735
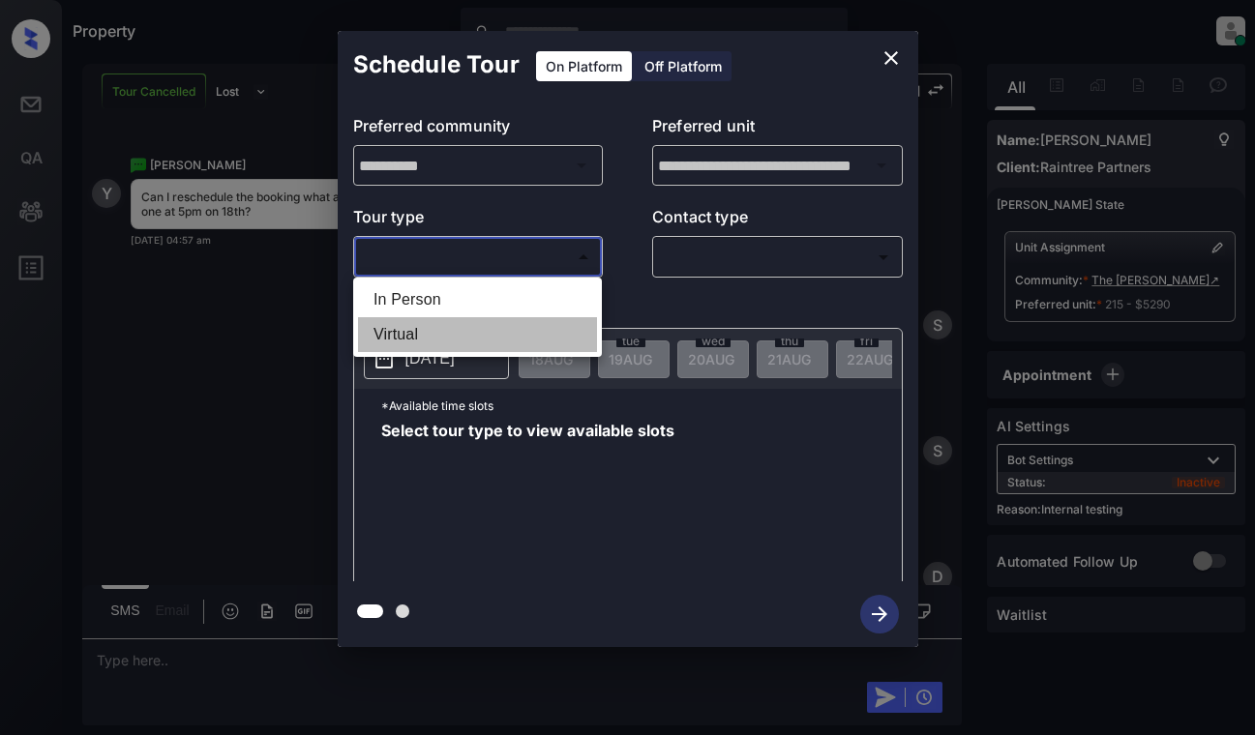
click at [547, 331] on li "Virtual" at bounding box center [477, 334] width 239 height 35
type input "*******"
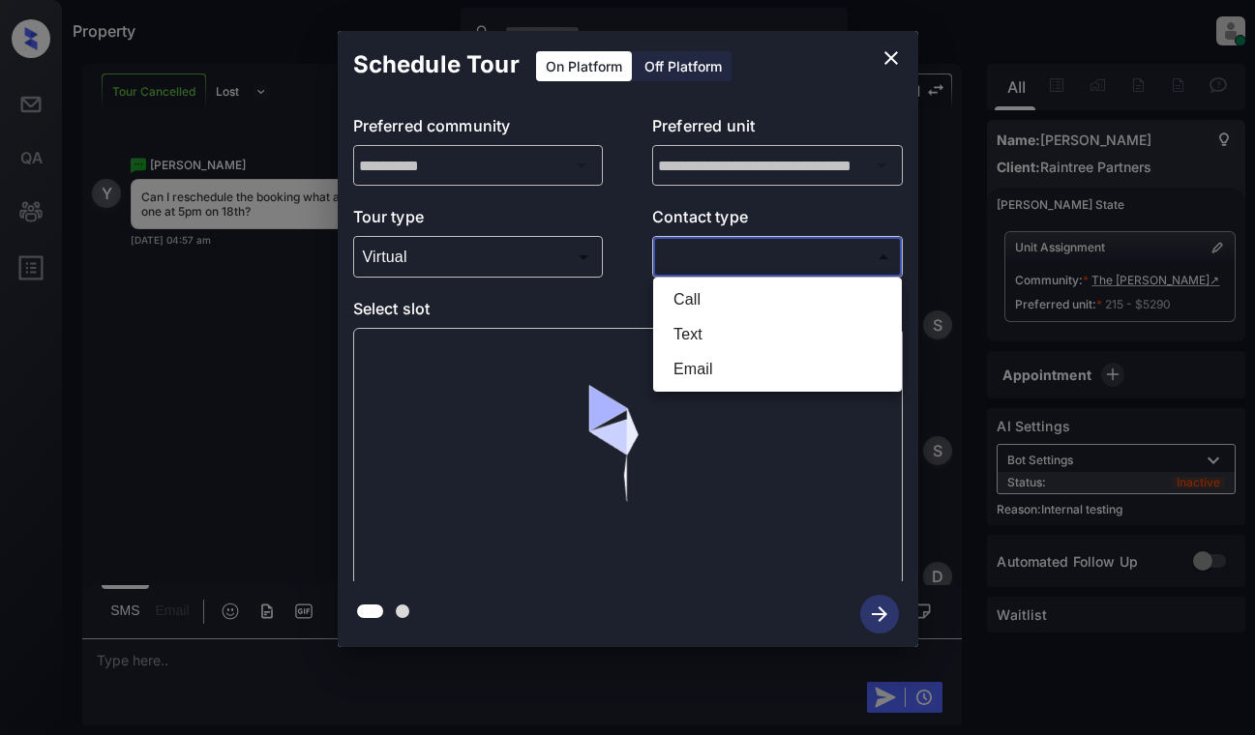
click at [823, 268] on body "Property [PERSON_NAME] Online Set yourself offline Set yourself on break Profil…" at bounding box center [627, 367] width 1255 height 735
click at [775, 342] on li "Text" at bounding box center [777, 334] width 239 height 35
type input "****"
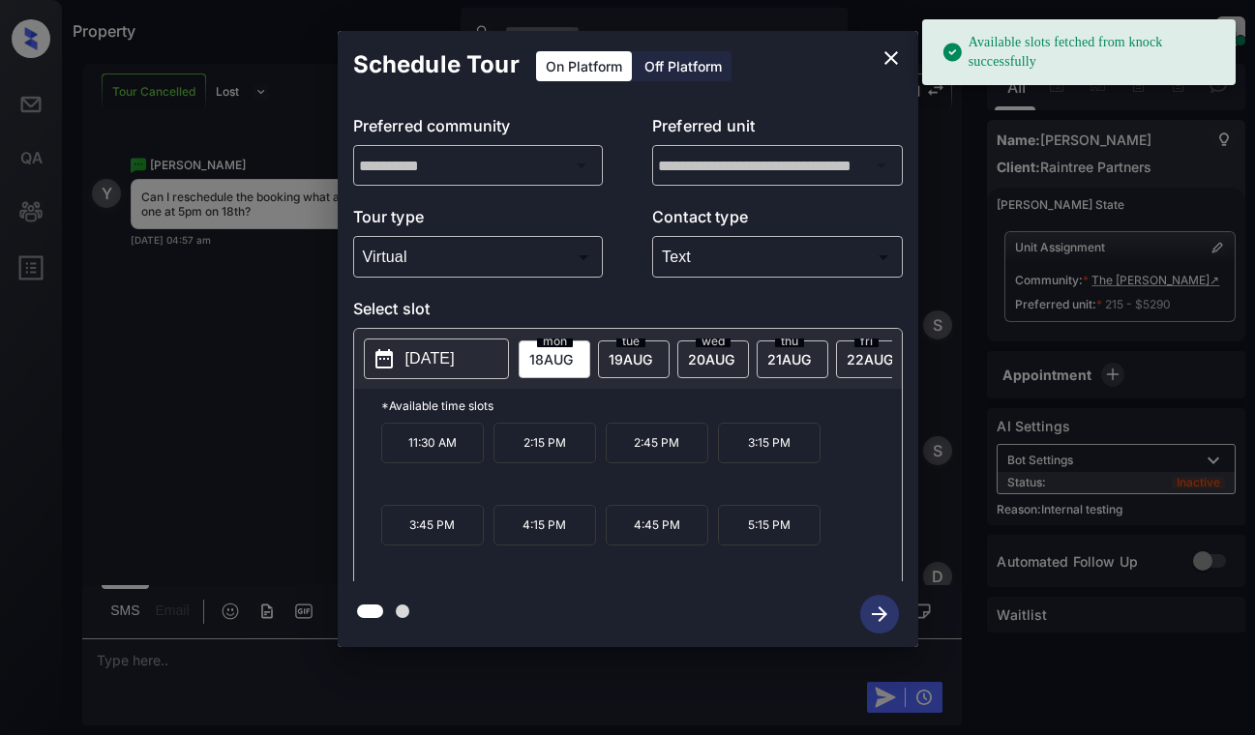
click at [538, 358] on span "[DATE]" at bounding box center [551, 359] width 44 height 16
click at [766, 539] on p "5:15 PM" at bounding box center [769, 525] width 103 height 41
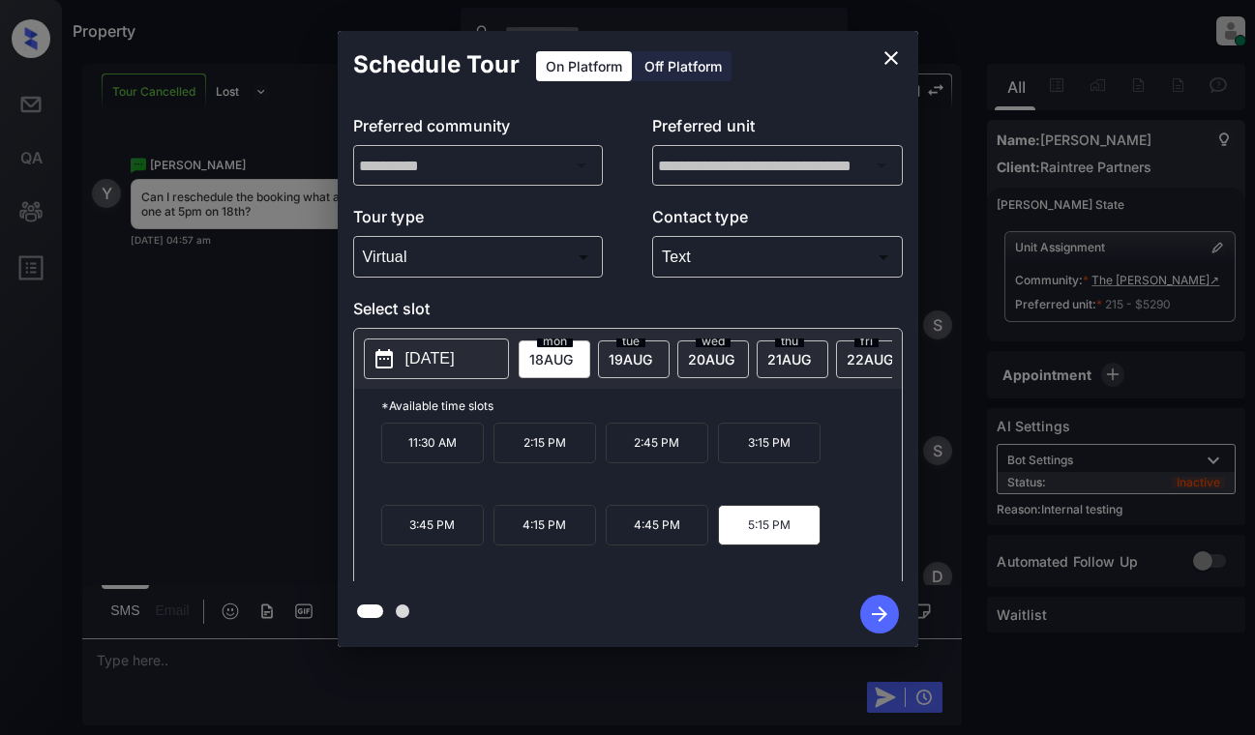
click at [876, 611] on icon "button" at bounding box center [879, 614] width 39 height 39
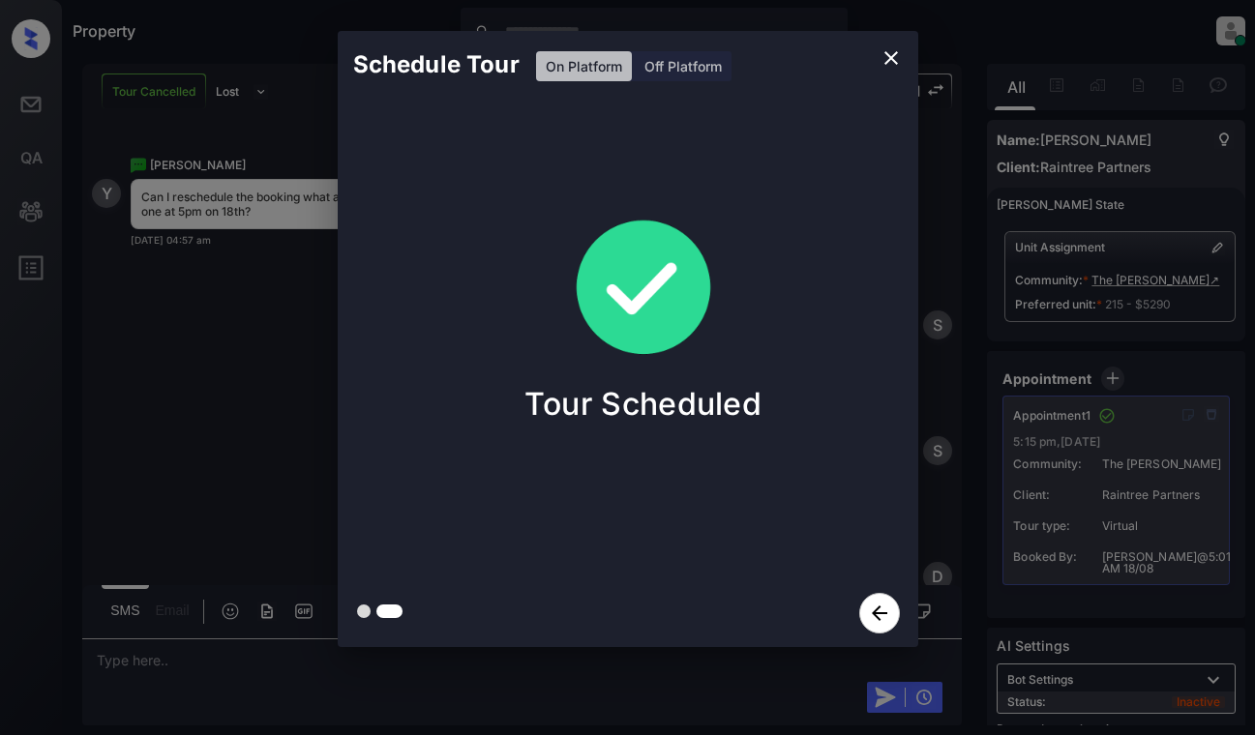
click at [278, 376] on div "Schedule Tour On Platform Off Platform Tour Scheduled" at bounding box center [627, 339] width 1255 height 678
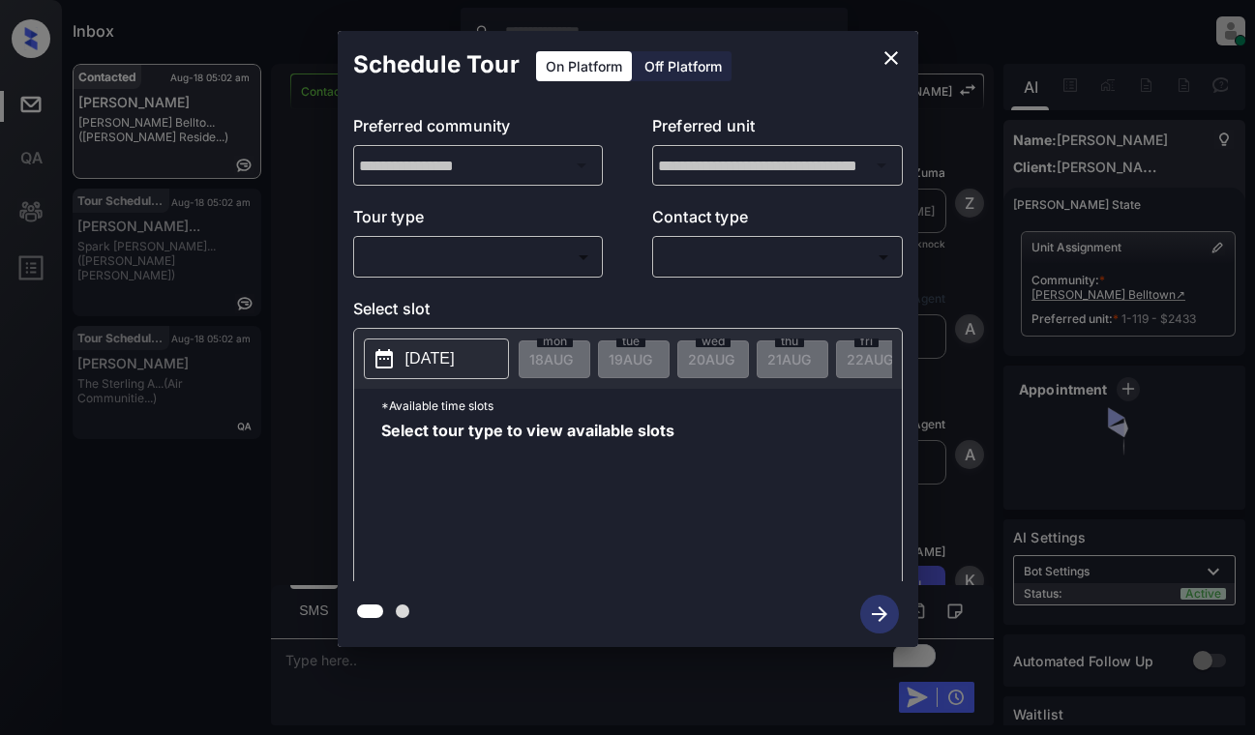
scroll to position [5784, 0]
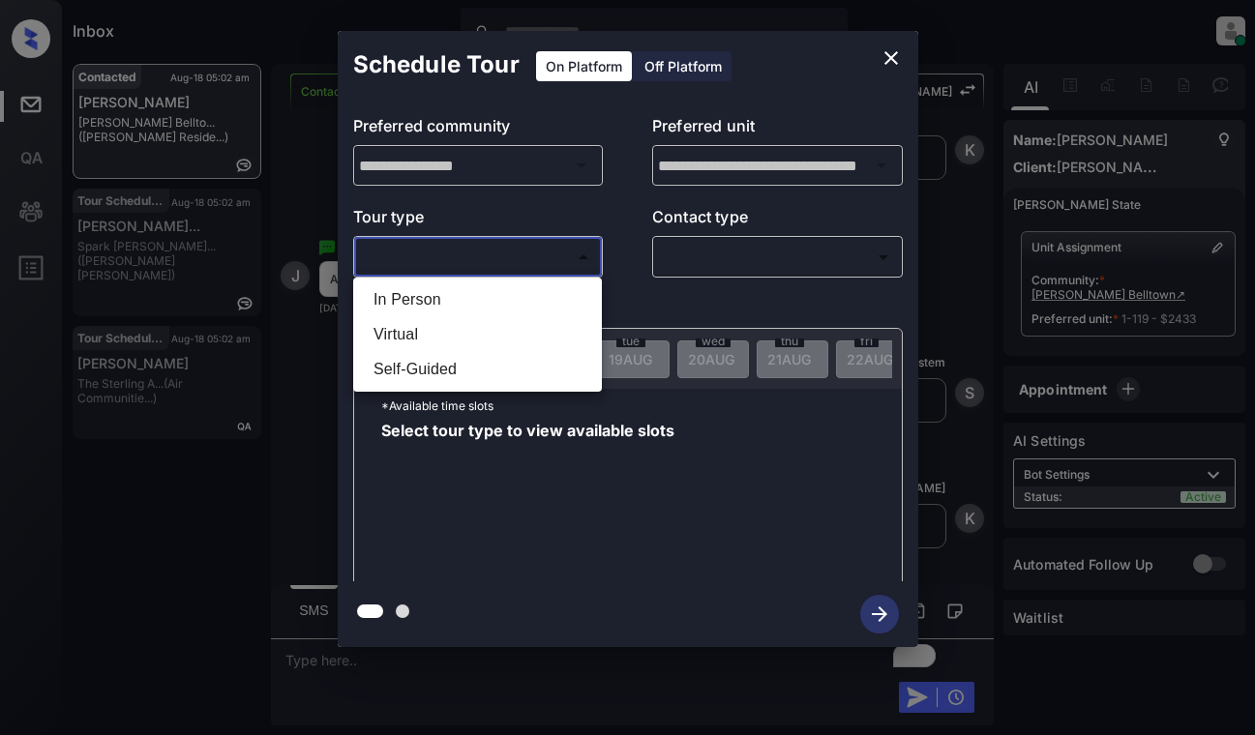
click at [515, 261] on body "Inbox Dominic Ceralde Online Set yourself offline Set yourself on break Profile…" at bounding box center [627, 367] width 1255 height 735
click at [494, 330] on li "Virtual" at bounding box center [477, 334] width 239 height 35
type input "*******"
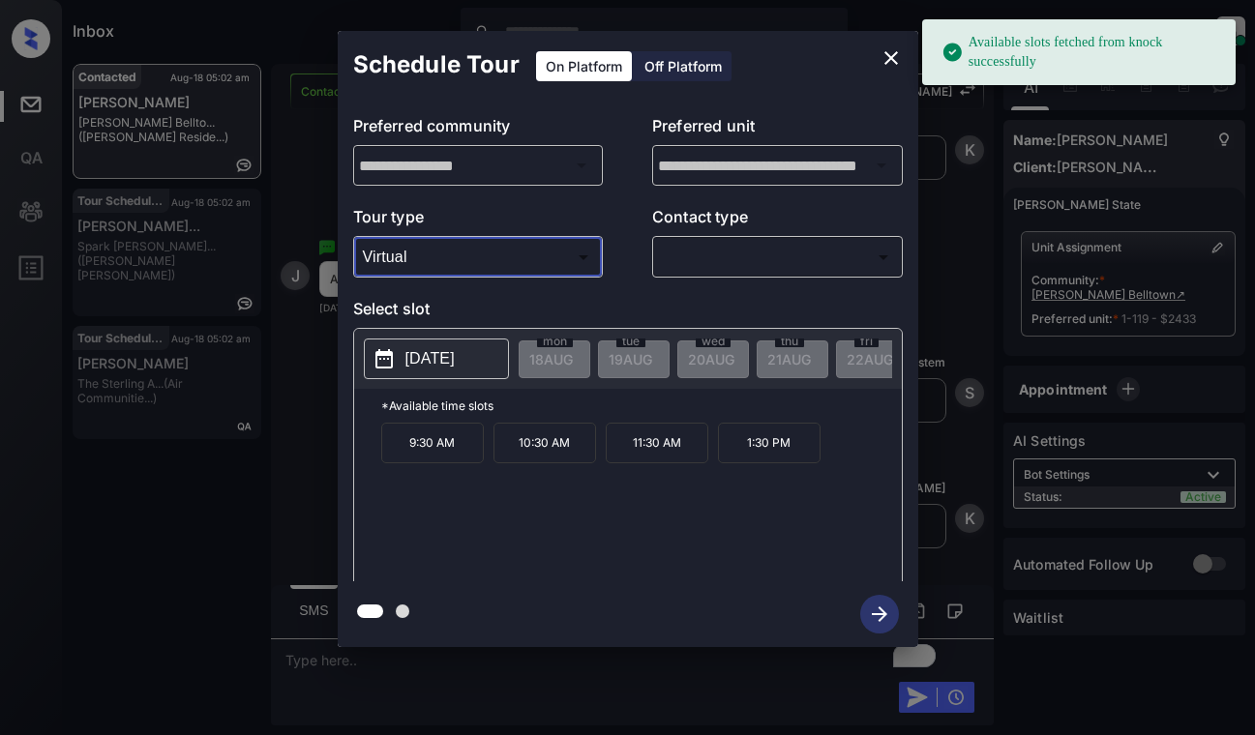
click at [447, 366] on p "2025-08-26" at bounding box center [429, 358] width 49 height 23
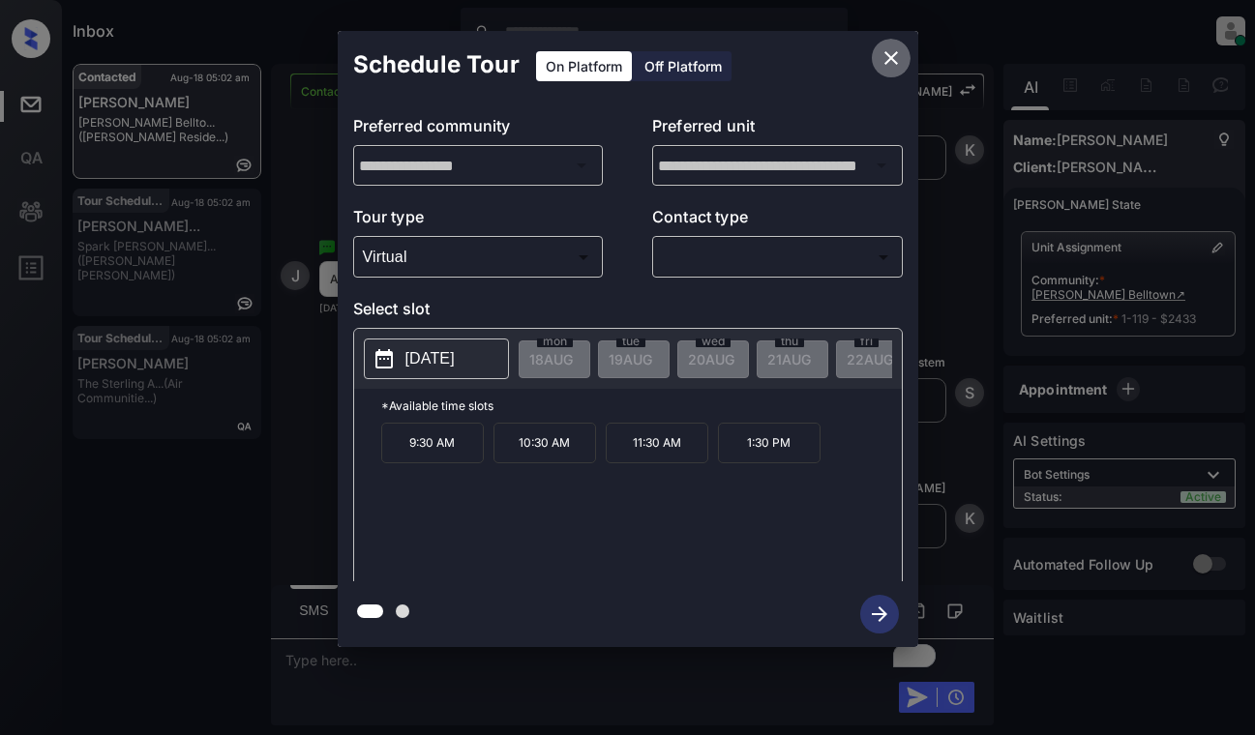
click at [889, 50] on icon "close" at bounding box center [890, 57] width 23 height 23
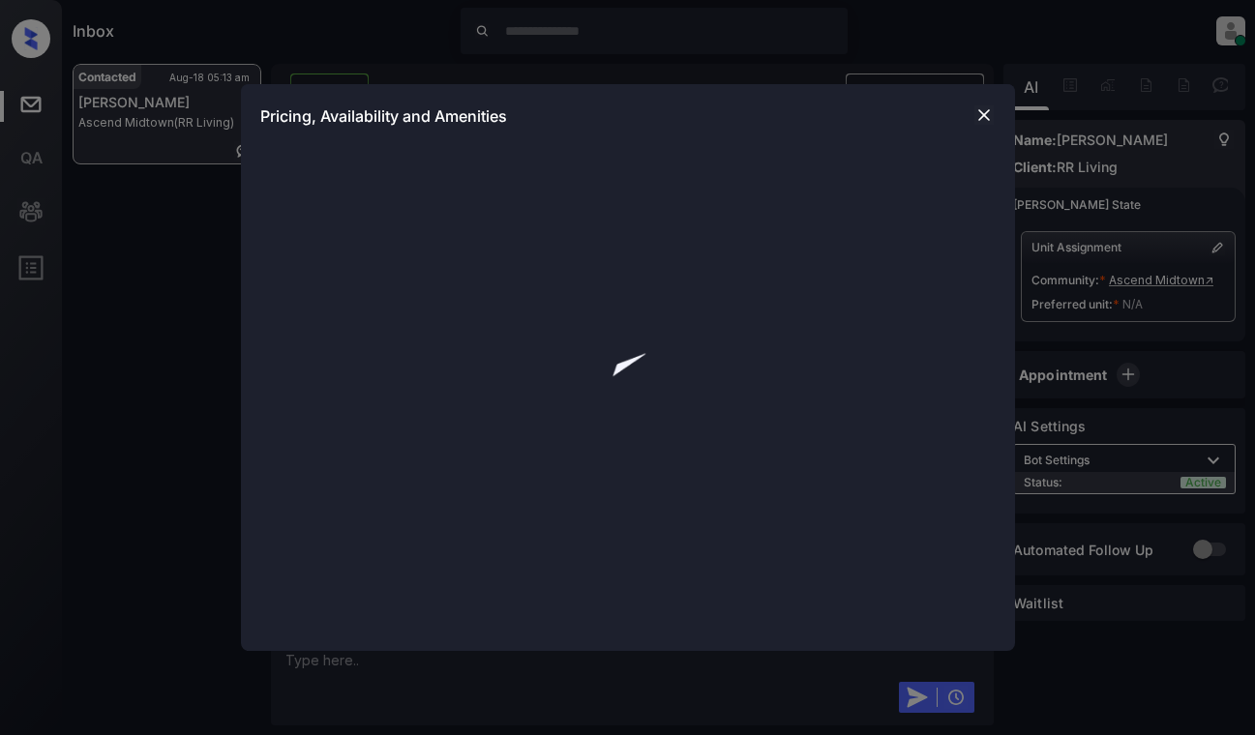
scroll to position [1595, 0]
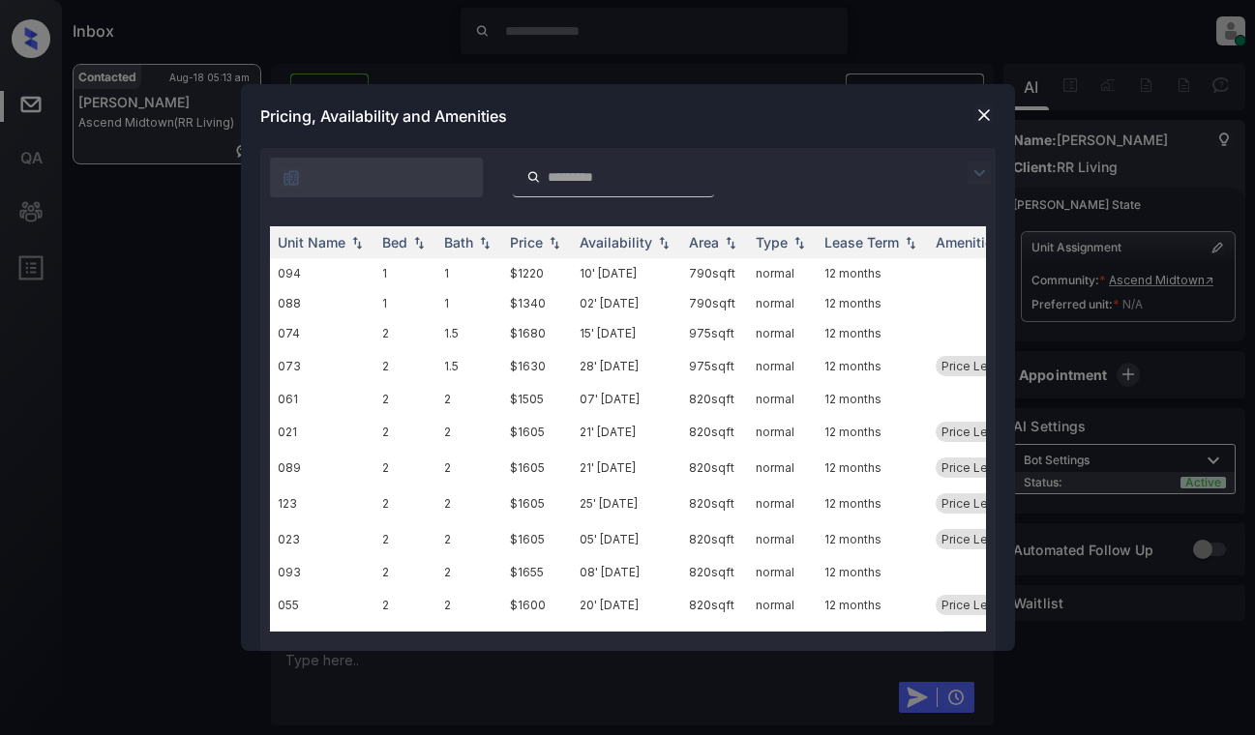
click at [968, 160] on div at bounding box center [627, 172] width 735 height 49
click at [976, 171] on img at bounding box center [978, 173] width 23 height 23
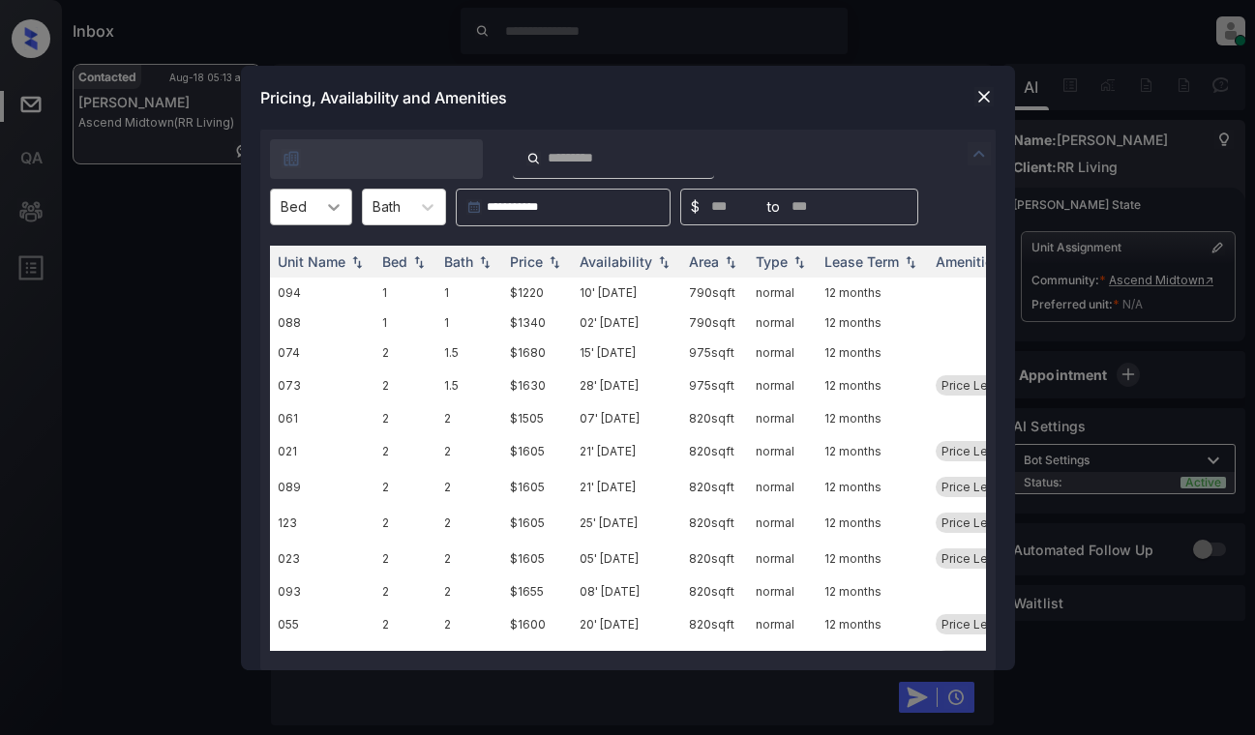
click at [348, 199] on div at bounding box center [333, 207] width 35 height 35
click at [317, 259] on div "1" at bounding box center [311, 254] width 82 height 35
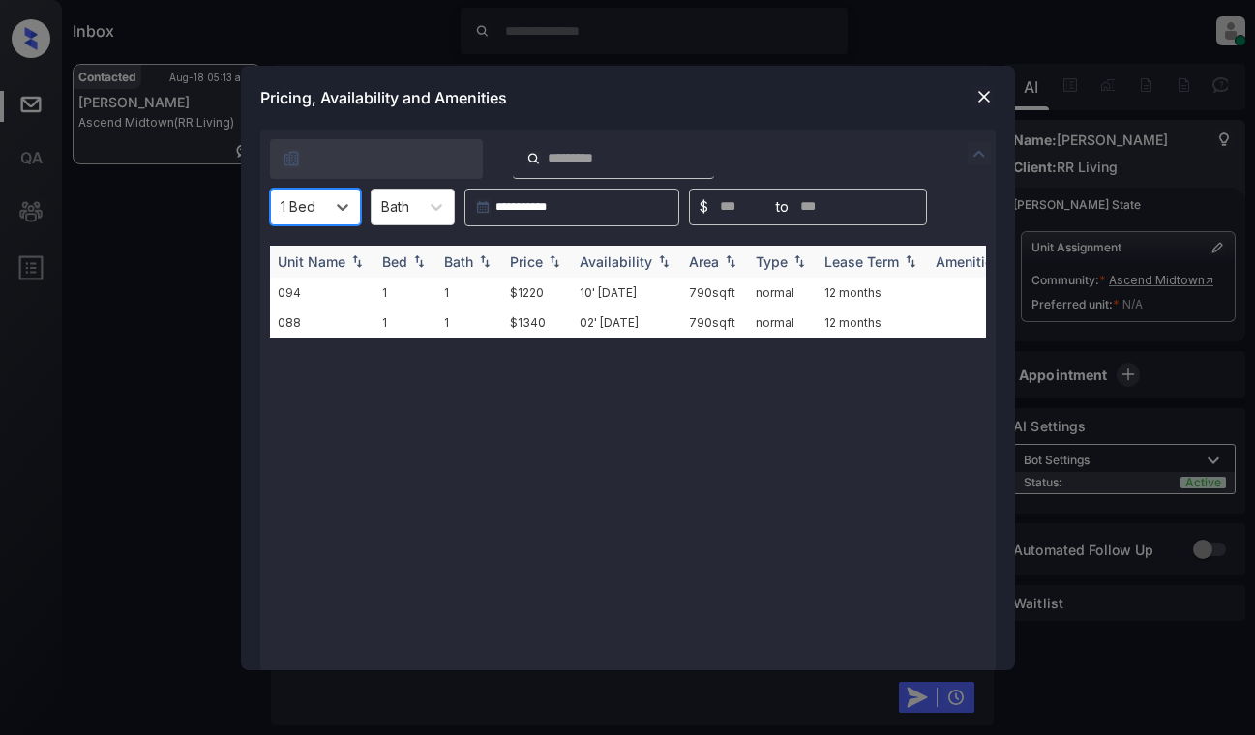
click at [547, 264] on img at bounding box center [554, 261] width 19 height 14
click at [547, 264] on img at bounding box center [554, 261] width 19 height 15
click at [547, 287] on td "$1220" at bounding box center [537, 293] width 70 height 30
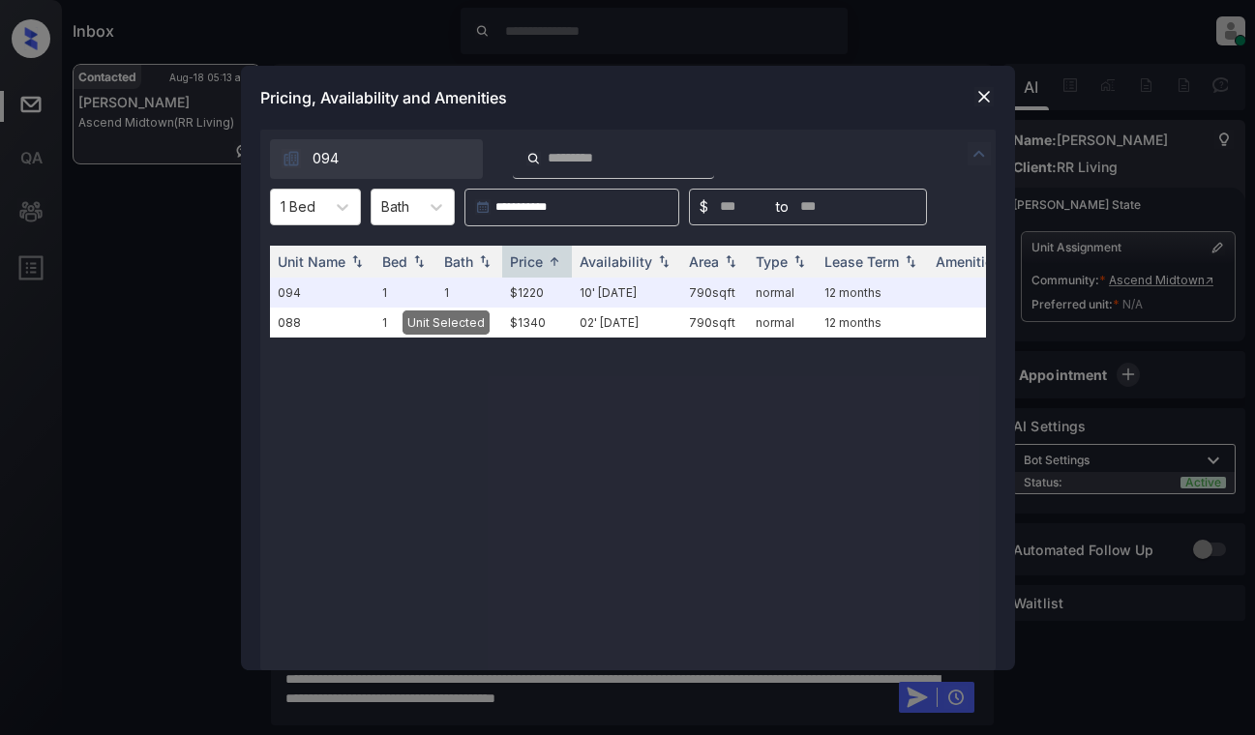
click at [980, 92] on img at bounding box center [983, 96] width 19 height 19
